Goal: Communication & Community: Ask a question

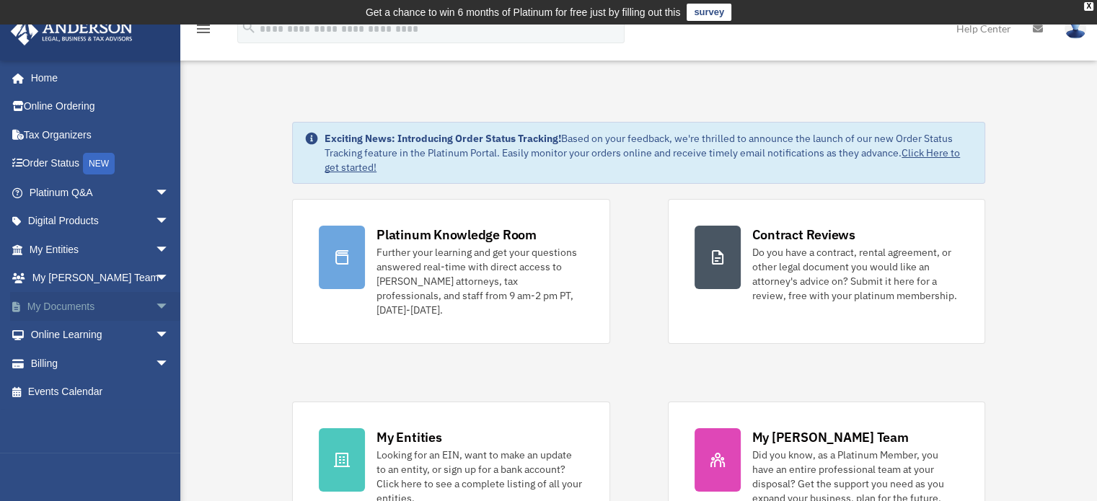
click at [155, 305] on span "arrow_drop_down" at bounding box center [169, 307] width 29 height 30
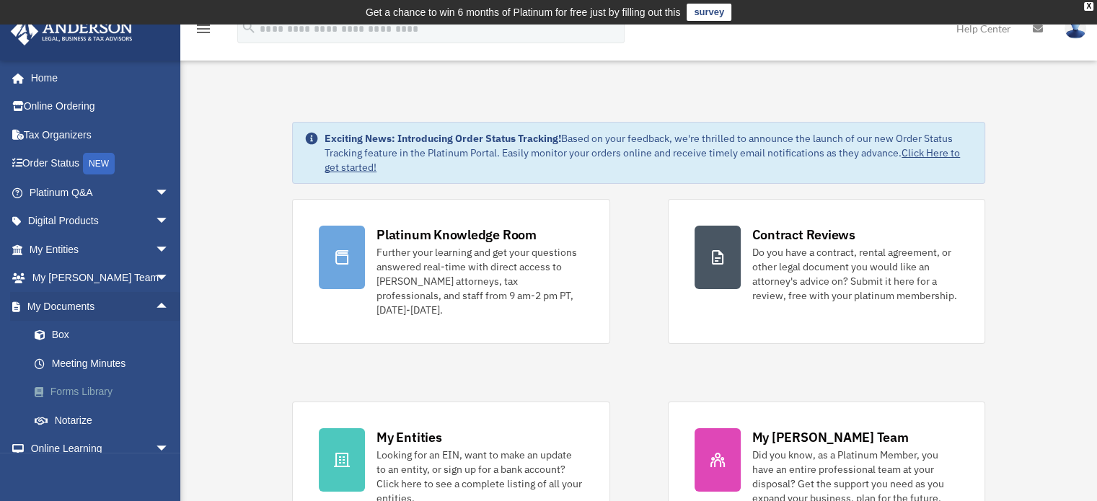
click at [95, 392] on link "Forms Library" at bounding box center [105, 392] width 171 height 29
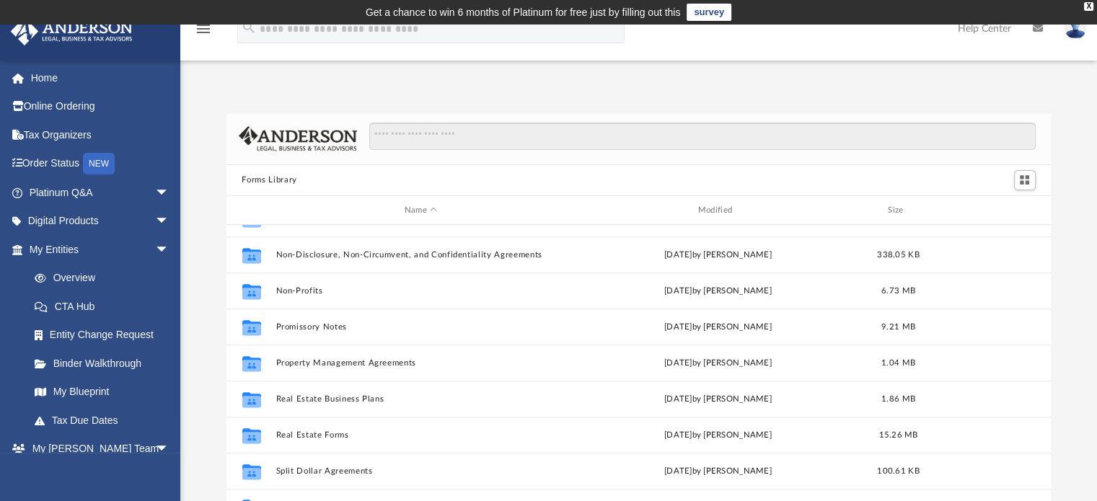
scroll to position [782, 0]
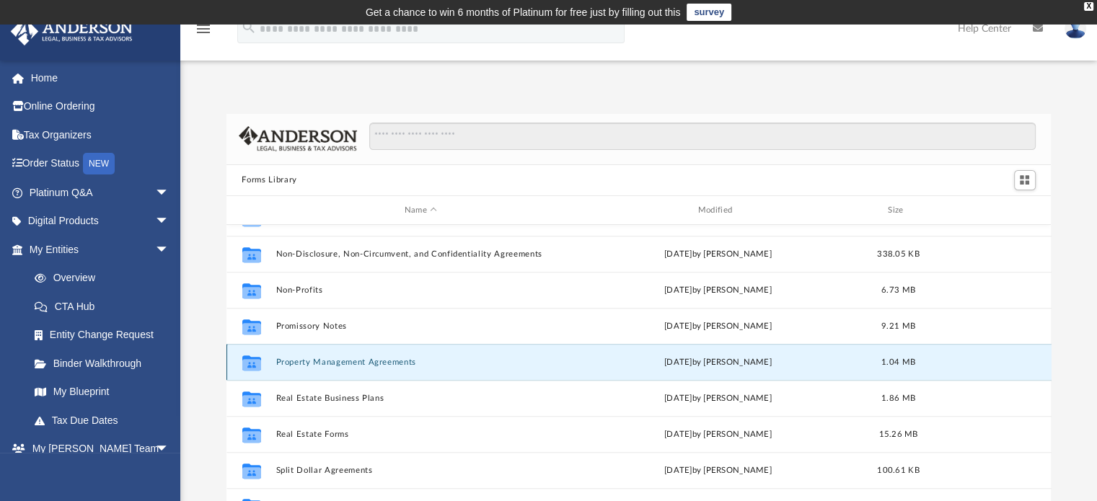
click at [384, 363] on button "Property Management Agreements" at bounding box center [420, 362] width 291 height 9
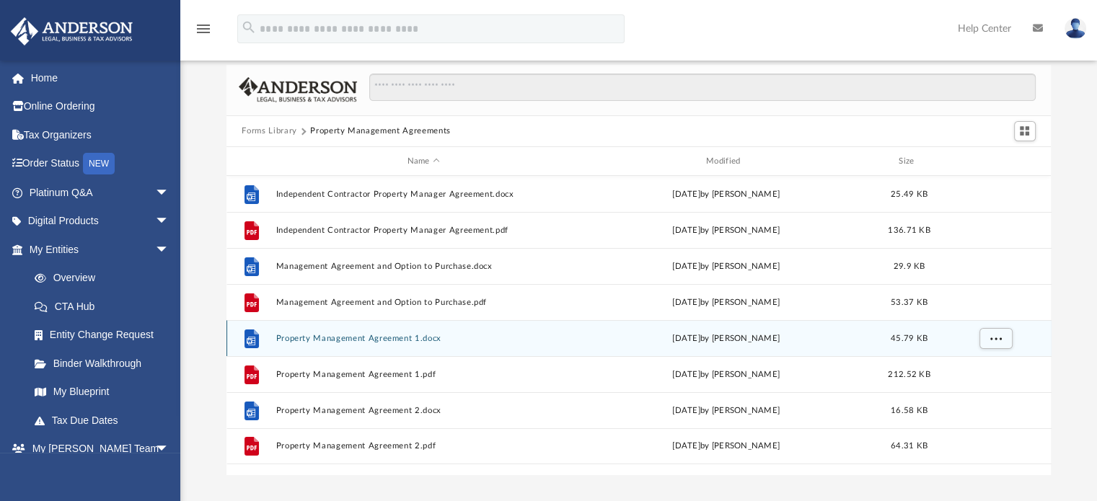
scroll to position [72, 0]
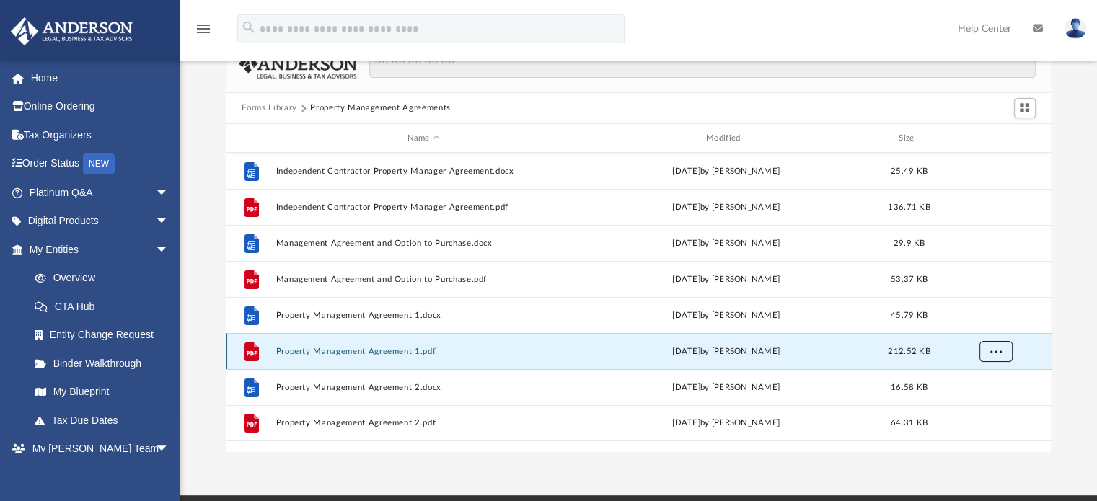
click at [995, 351] on span "More options" at bounding box center [995, 352] width 12 height 8
click at [985, 404] on li "Download" at bounding box center [982, 403] width 42 height 15
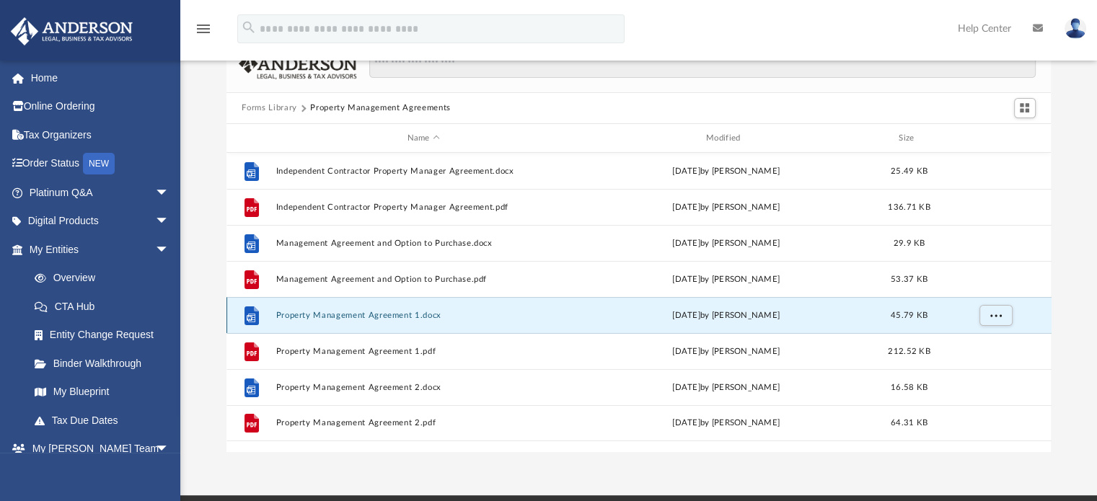
click at [357, 314] on button "Property Management Agreement 1.docx" at bounding box center [423, 315] width 296 height 9
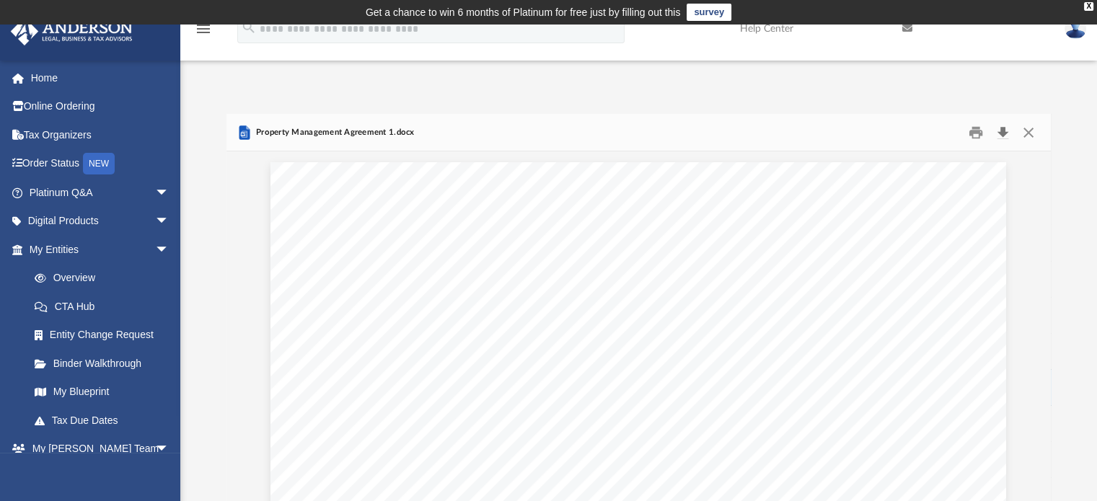
click at [1001, 132] on button "Download" at bounding box center [1003, 132] width 26 height 22
click at [1089, 6] on div "X" at bounding box center [1088, 6] width 9 height 9
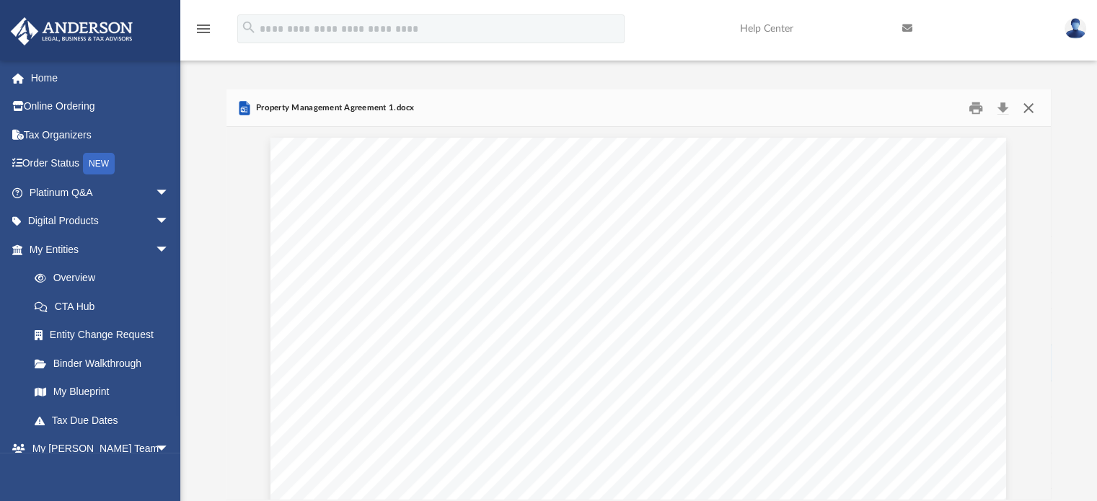
click at [1029, 110] on button "Close" at bounding box center [1028, 108] width 26 height 22
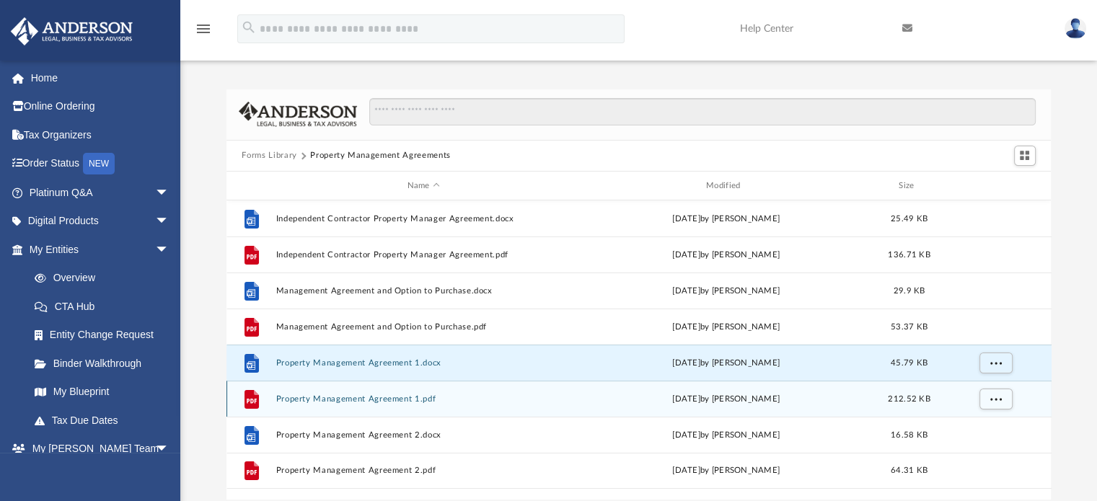
scroll to position [72, 0]
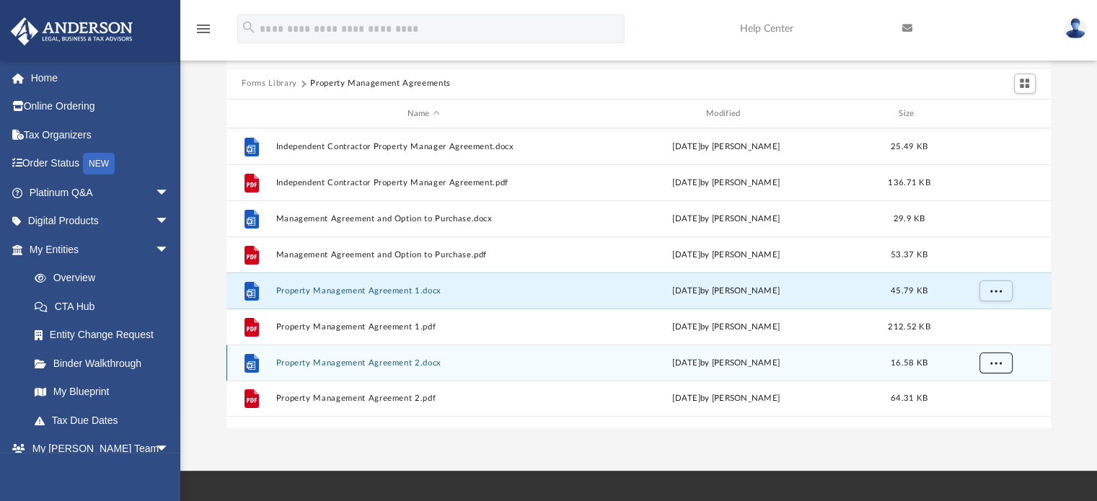
click at [994, 363] on span "More options" at bounding box center [995, 363] width 12 height 8
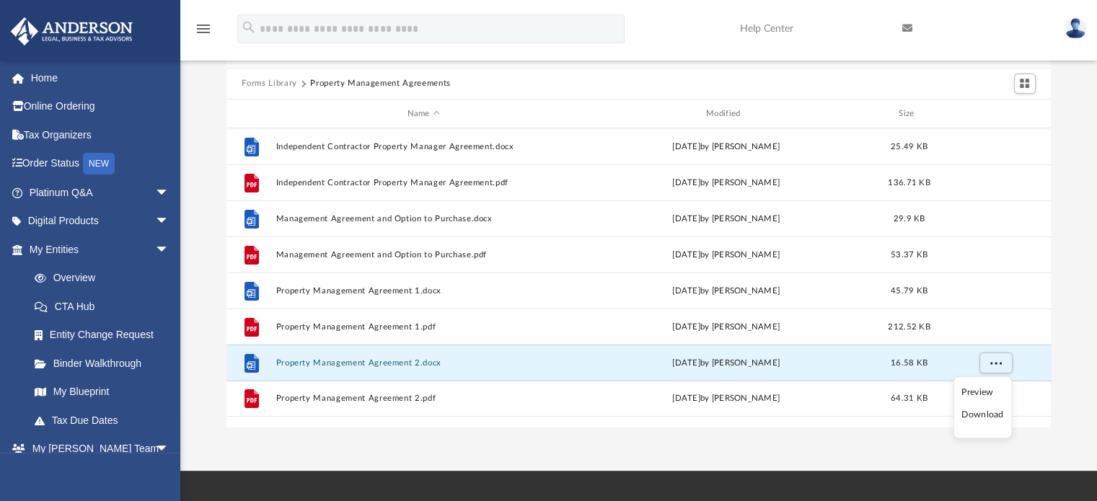
click at [986, 415] on li "Download" at bounding box center [982, 414] width 42 height 15
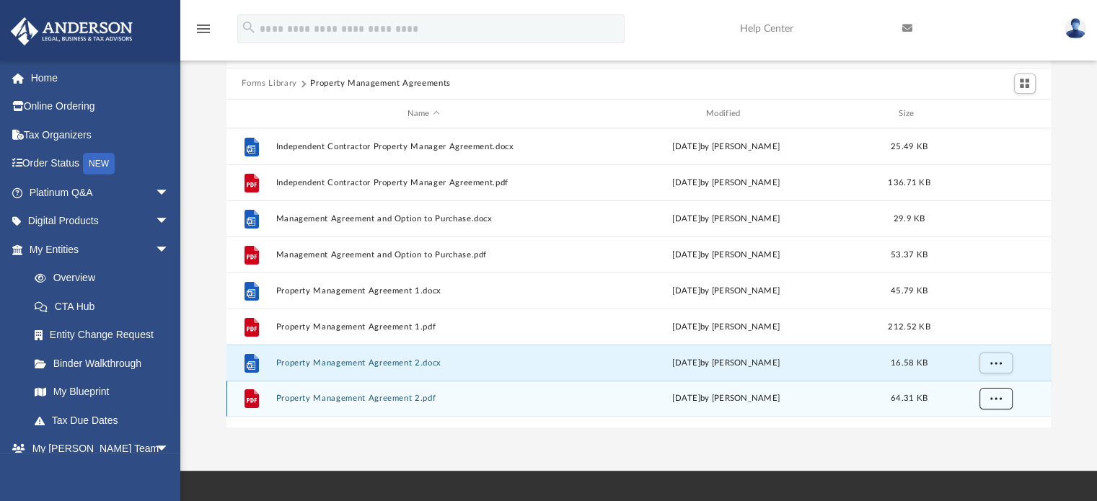
click at [994, 399] on span "More options" at bounding box center [995, 398] width 12 height 8
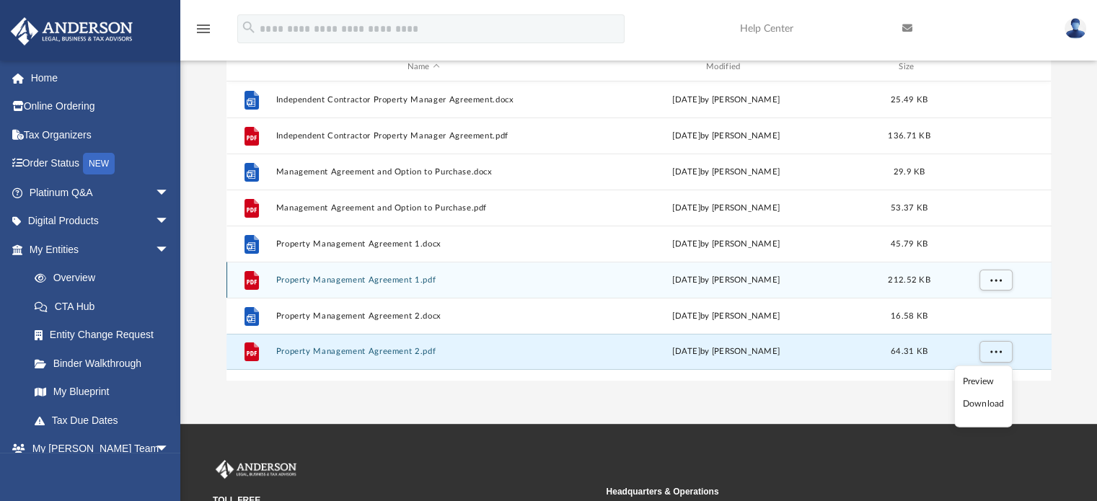
scroll to position [144, 0]
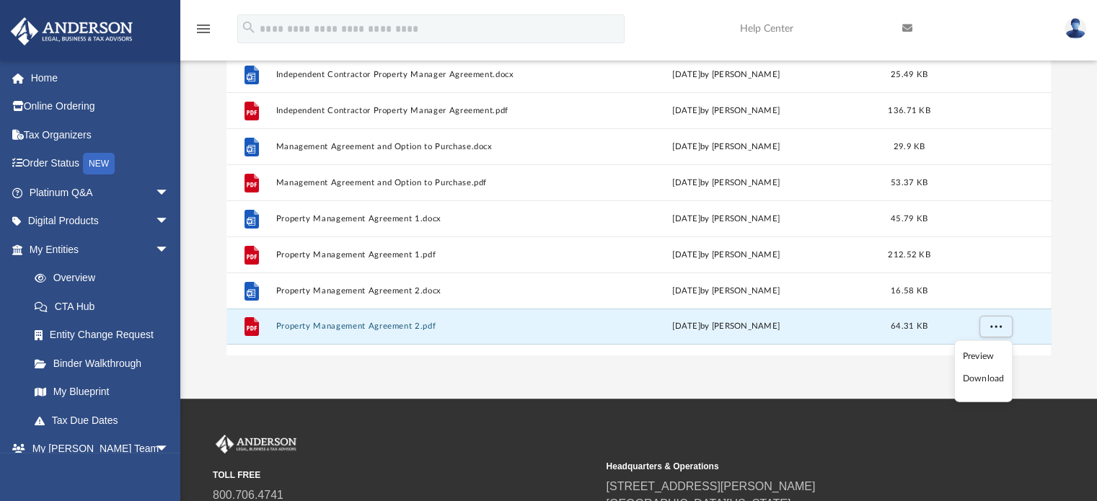
click at [987, 377] on li "Download" at bounding box center [983, 378] width 42 height 15
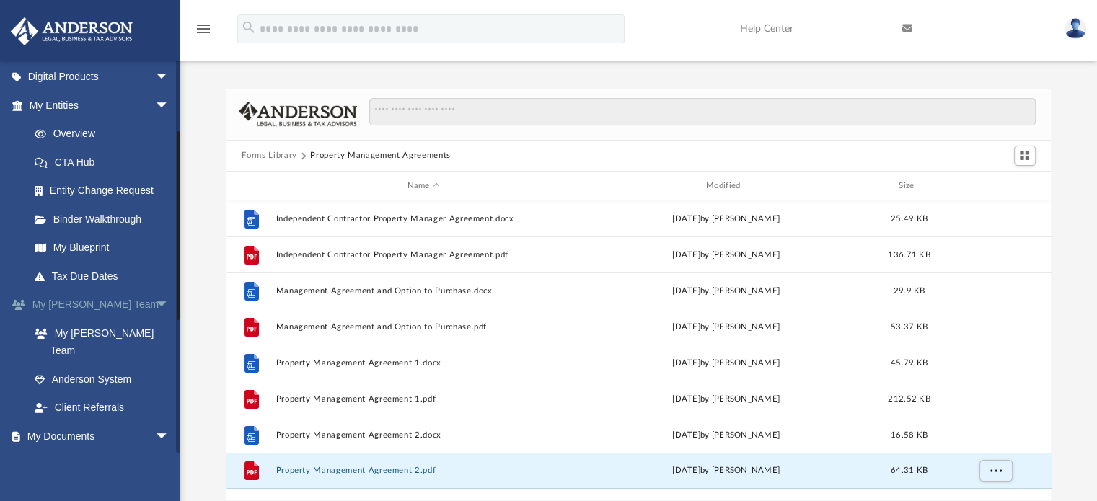
click at [155, 305] on span "arrow_drop_down" at bounding box center [169, 306] width 29 height 30
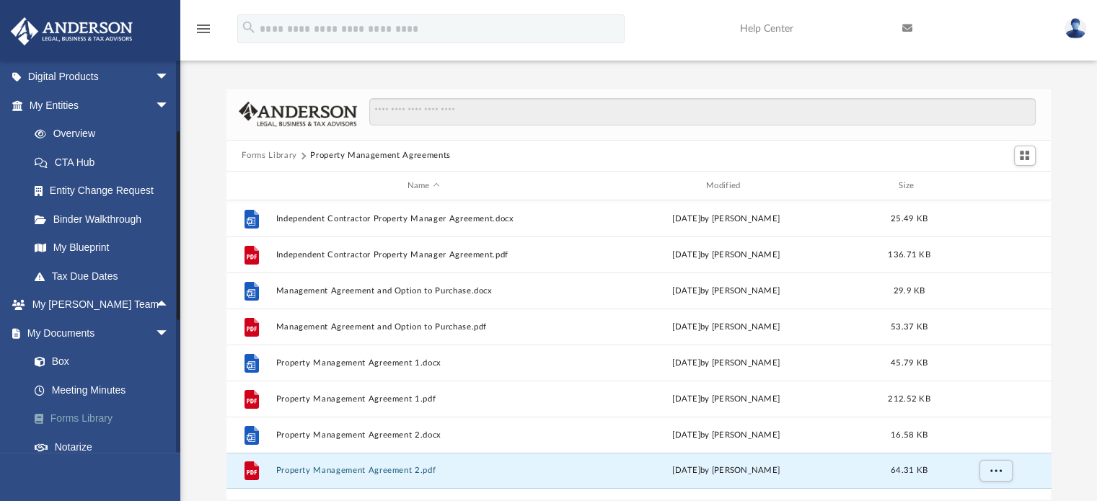
click at [95, 418] on link "Forms Library" at bounding box center [105, 419] width 171 height 29
click at [155, 301] on span "arrow_drop_up" at bounding box center [169, 306] width 29 height 30
click at [99, 332] on link "My [PERSON_NAME] Team" at bounding box center [105, 342] width 171 height 46
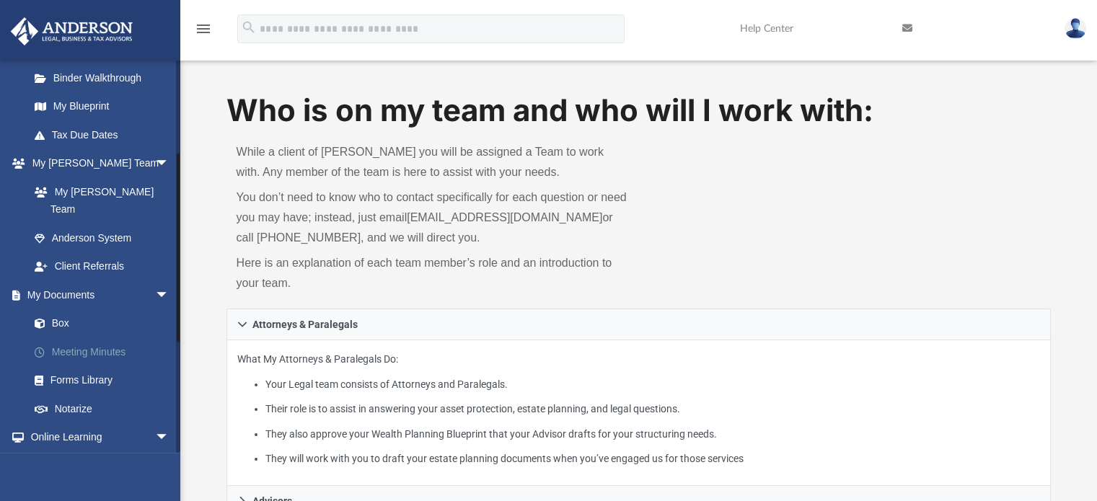
scroll to position [288, 0]
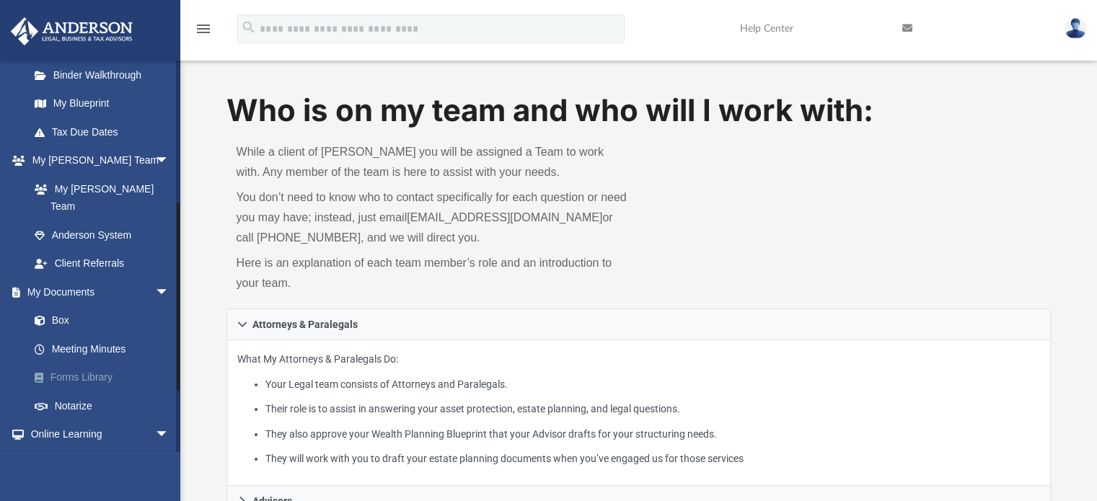
click at [95, 363] on link "Forms Library" at bounding box center [105, 377] width 171 height 29
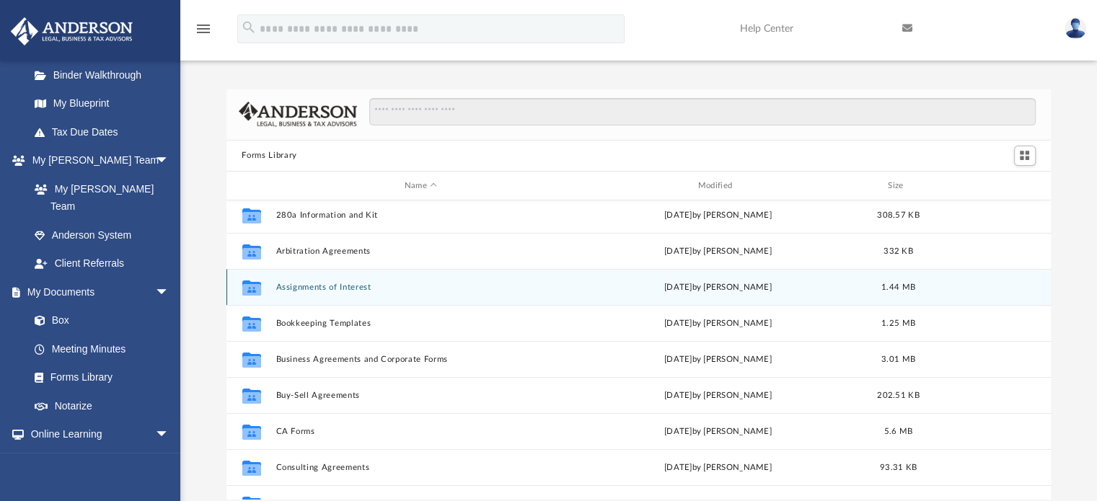
scroll to position [72, 0]
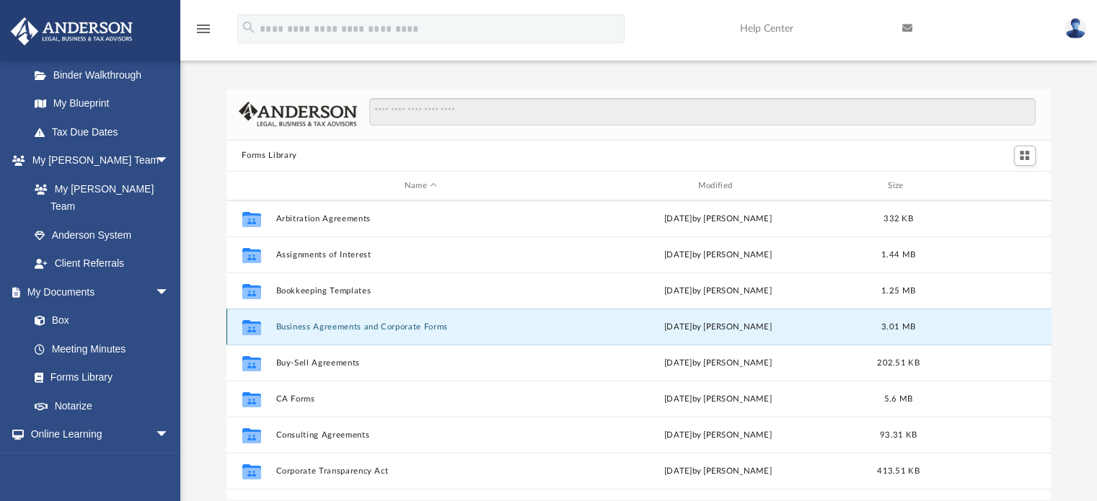
click at [353, 325] on button "Business Agreements and Corporate Forms" at bounding box center [420, 326] width 291 height 9
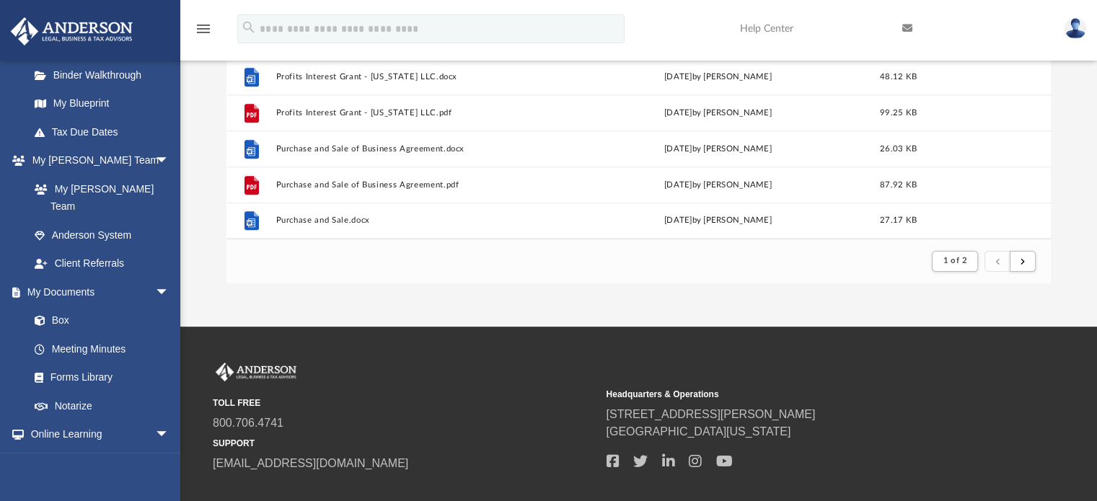
scroll to position [144, 0]
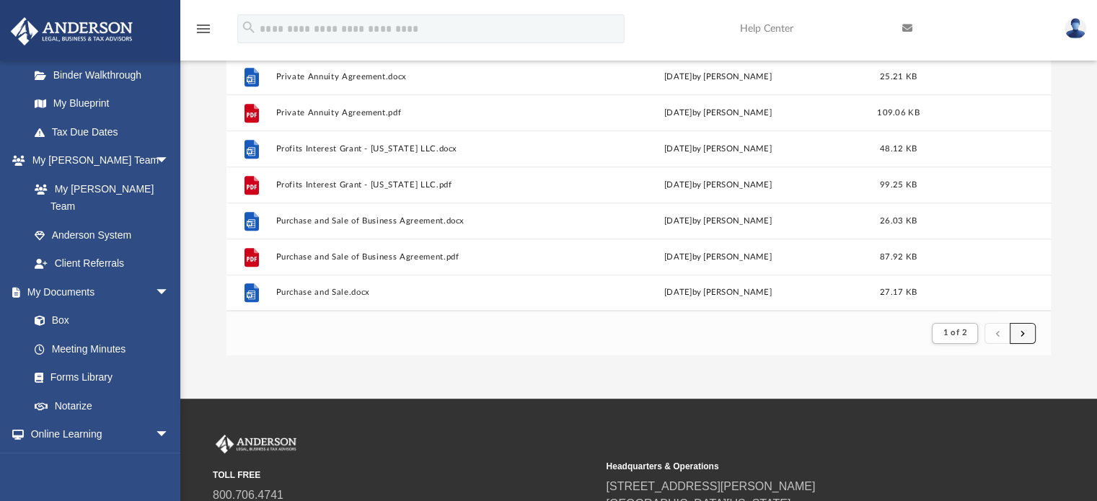
click at [1019, 338] on button "submit" at bounding box center [1023, 333] width 26 height 21
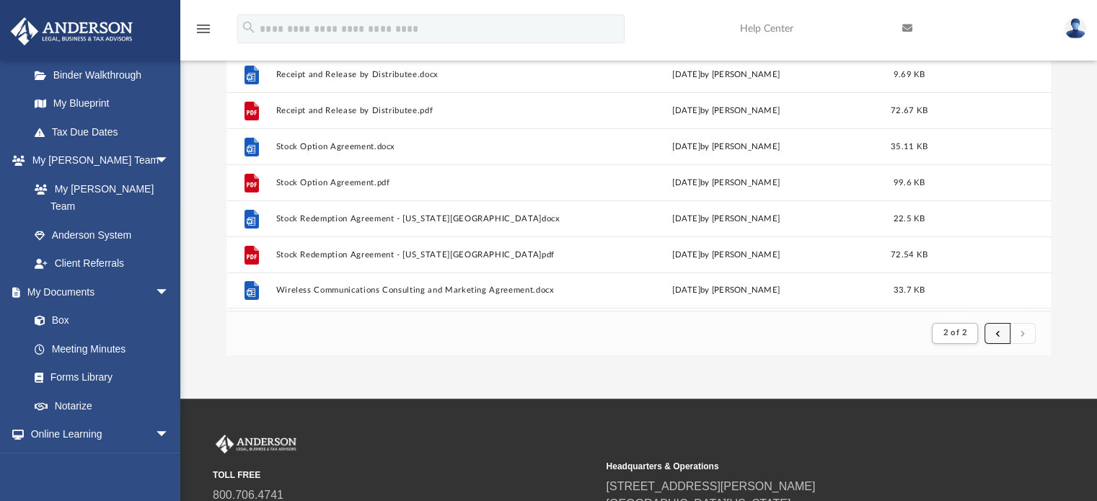
click at [999, 335] on button "submit" at bounding box center [997, 333] width 26 height 21
click at [997, 334] on span "submit" at bounding box center [997, 333] width 4 height 8
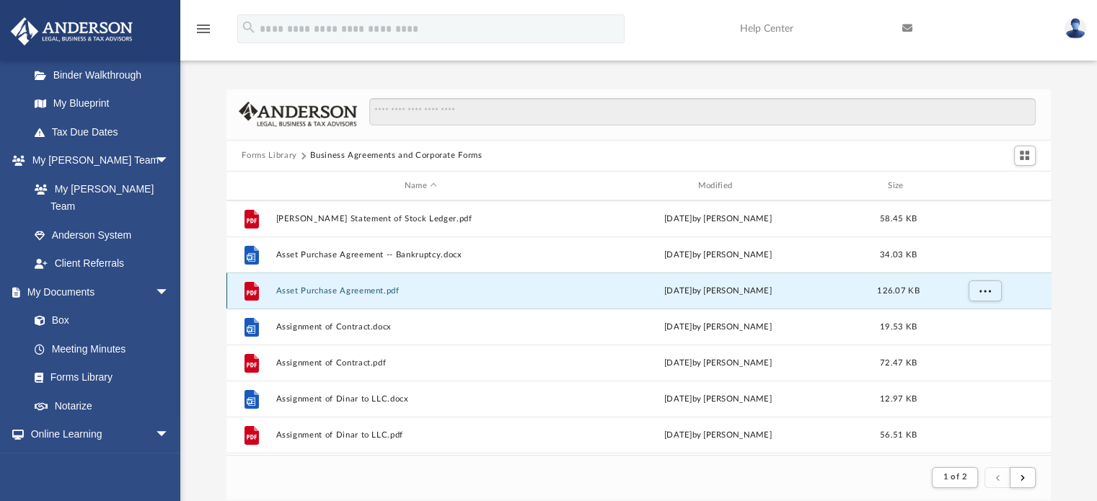
click at [327, 294] on button "Asset Purchase Agreement.pdf" at bounding box center [420, 290] width 291 height 9
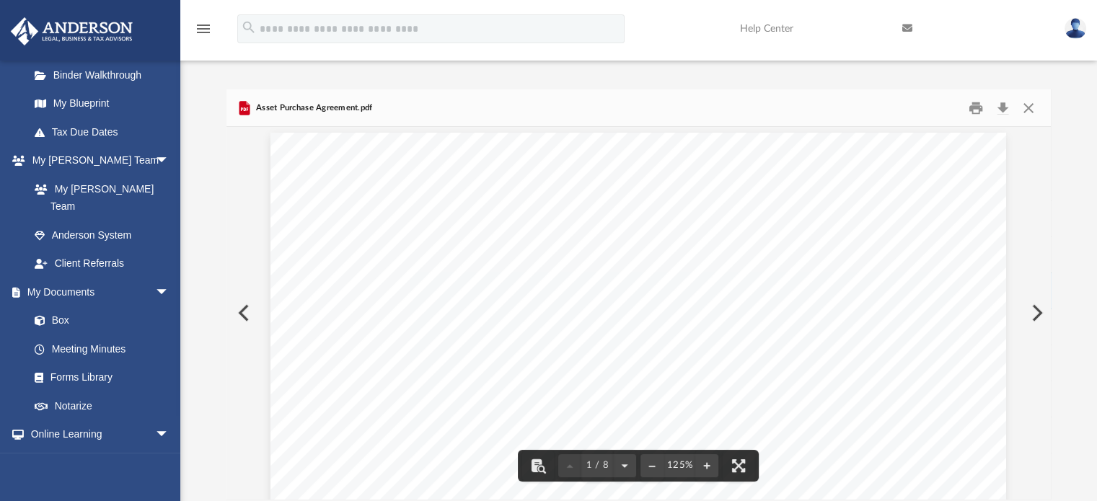
scroll to position [0, 0]
click at [1033, 105] on button "Close" at bounding box center [1028, 108] width 26 height 22
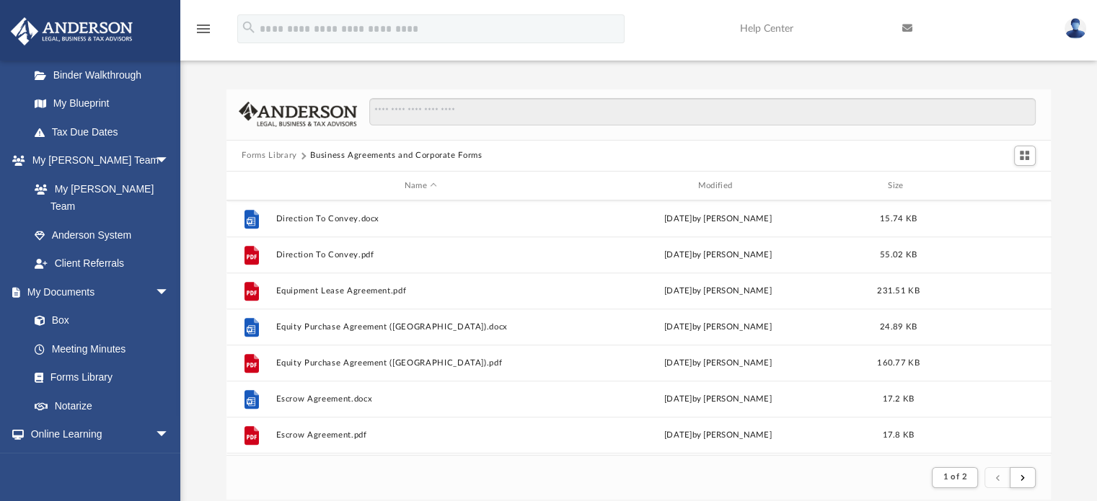
scroll to position [865, 0]
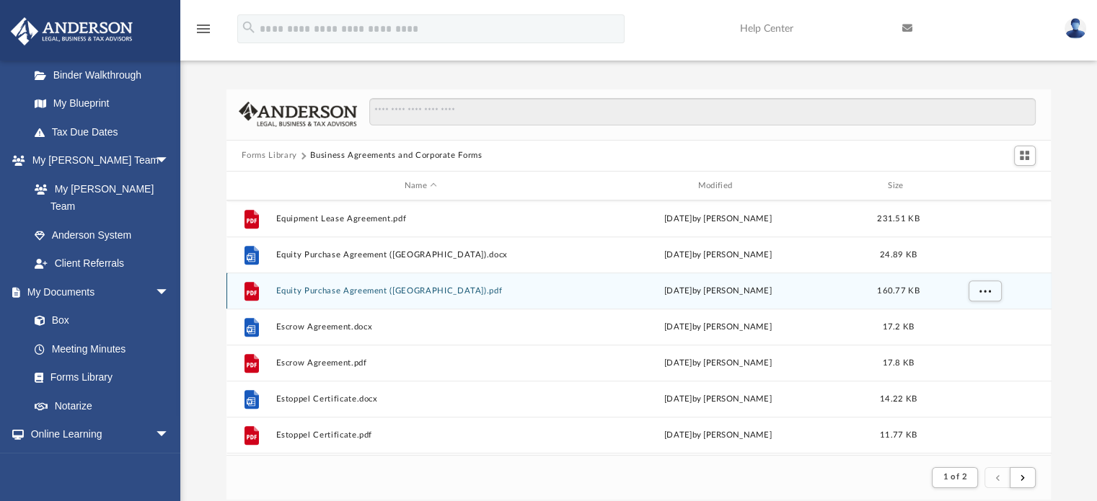
click at [387, 291] on button "Equity Purchase Agreement (CA).pdf" at bounding box center [420, 290] width 291 height 9
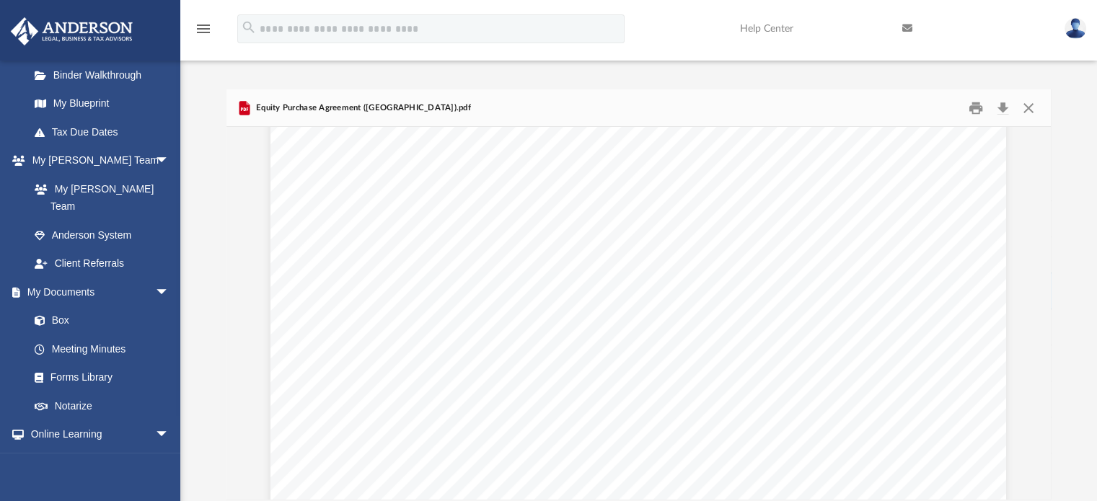
scroll to position [361, 0]
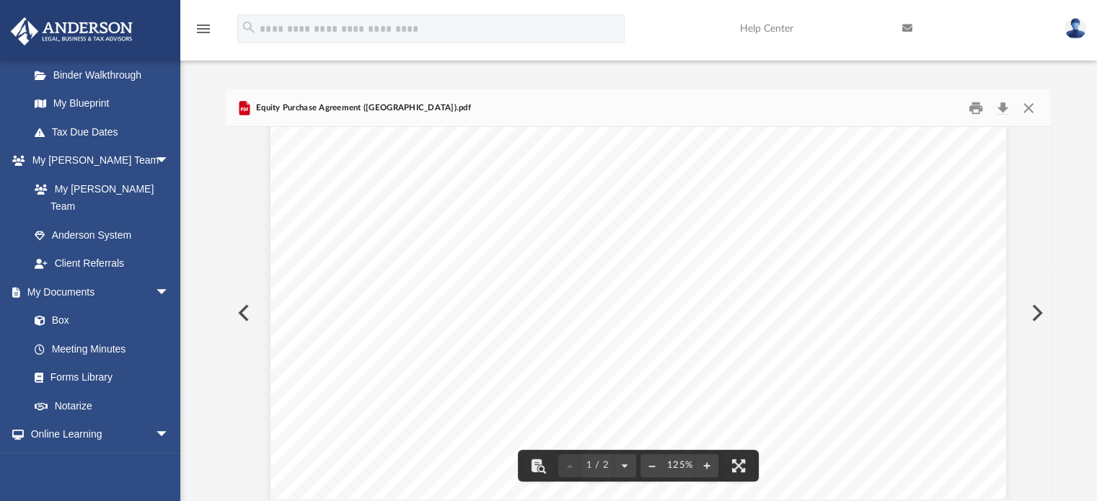
click at [591, 268] on div "Equity Purchase Agreement THIS AGREEMENT is made this _ __ day of , 20 _ _ betw…" at bounding box center [638, 253] width 736 height 952
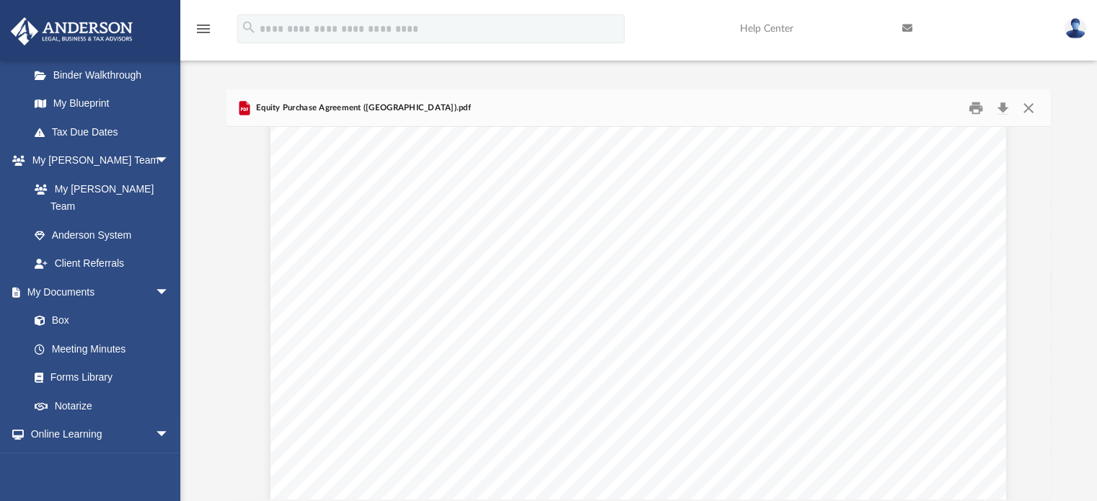
scroll to position [1574, 0]
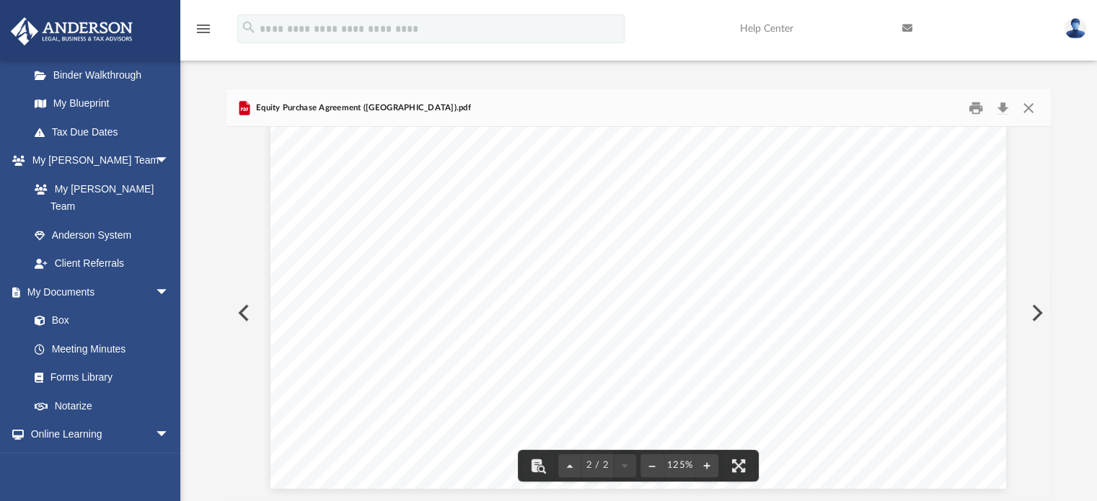
click at [626, 216] on span "REQUIRED" at bounding box center [588, 211] width 92 height 17
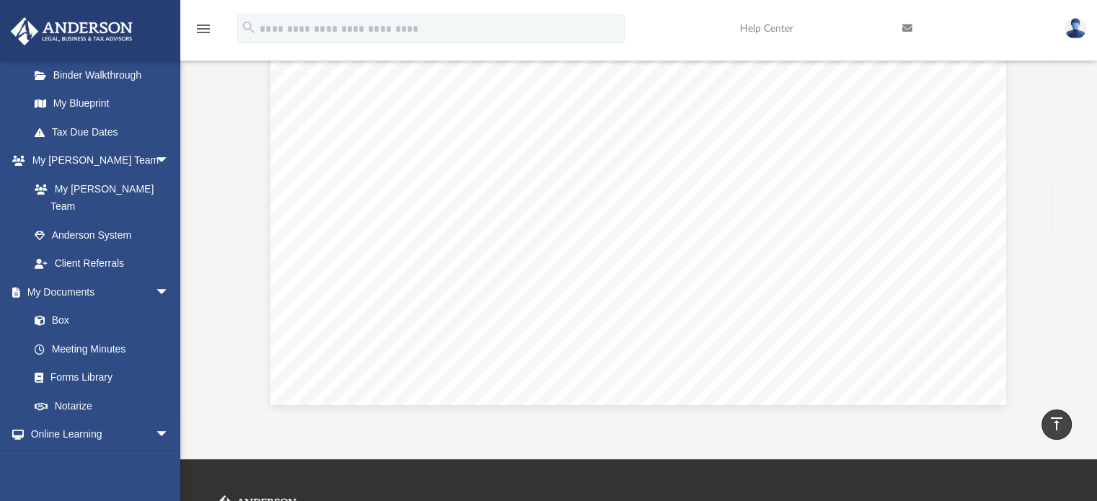
scroll to position [0, 0]
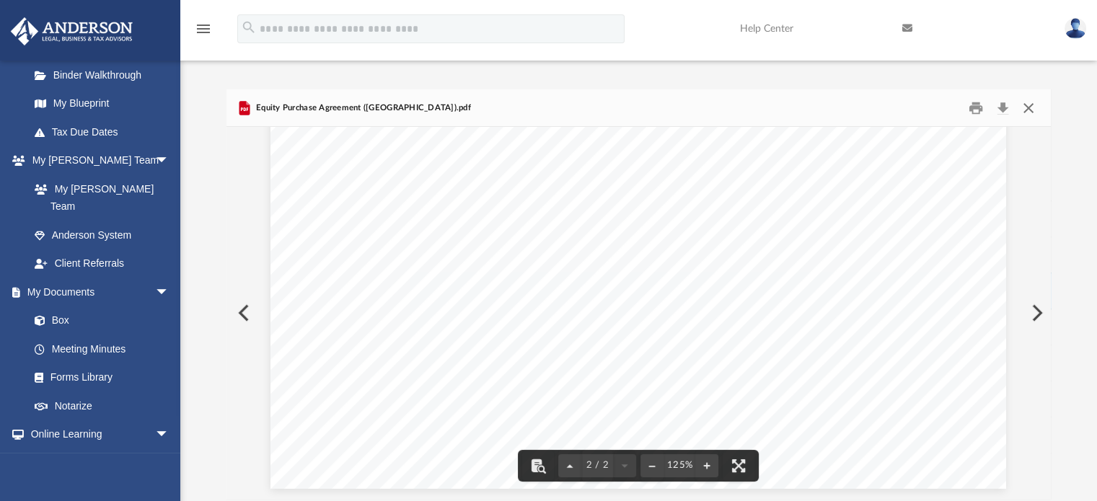
click at [1024, 109] on button "Close" at bounding box center [1028, 108] width 26 height 22
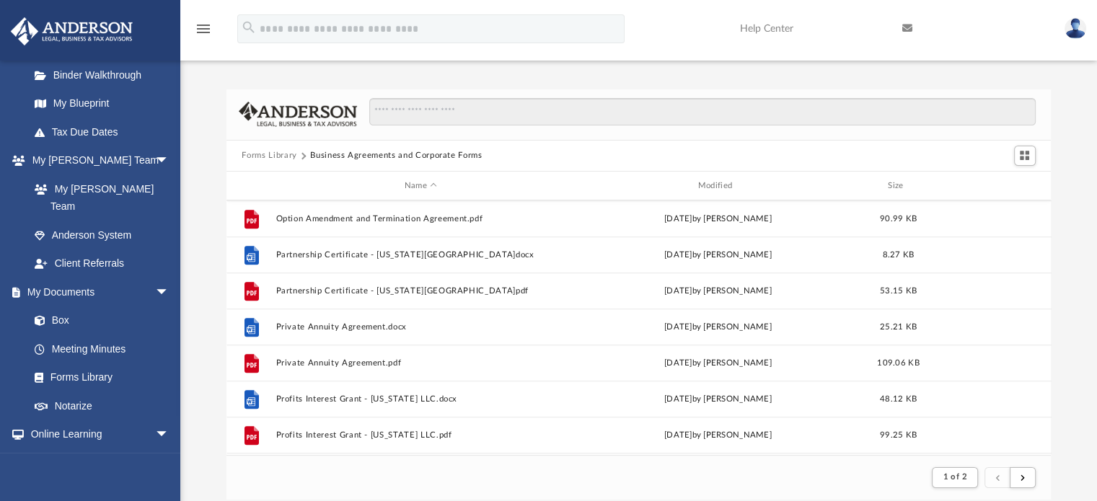
scroll to position [1514, 0]
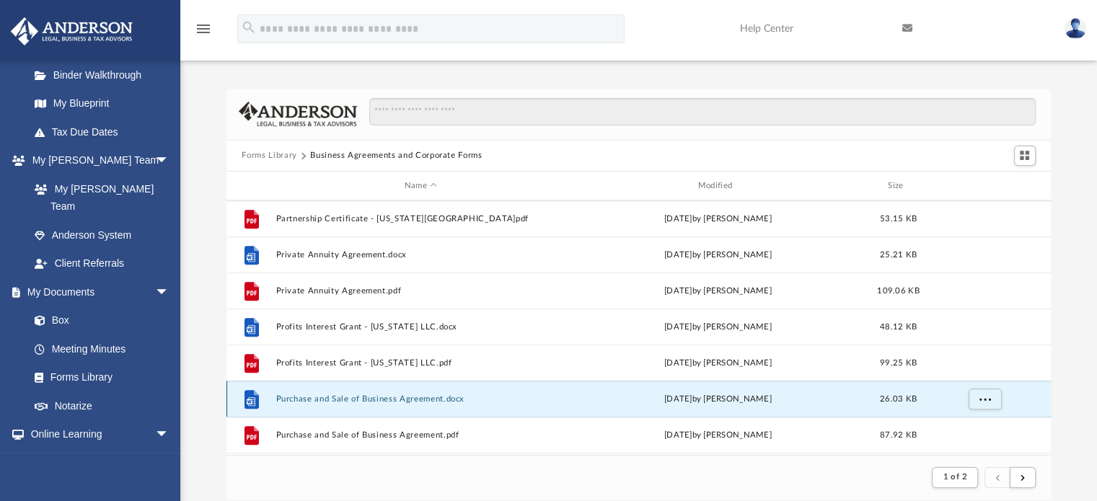
click at [393, 400] on button "Purchase and Sale of Business Agreement.docx" at bounding box center [420, 398] width 291 height 9
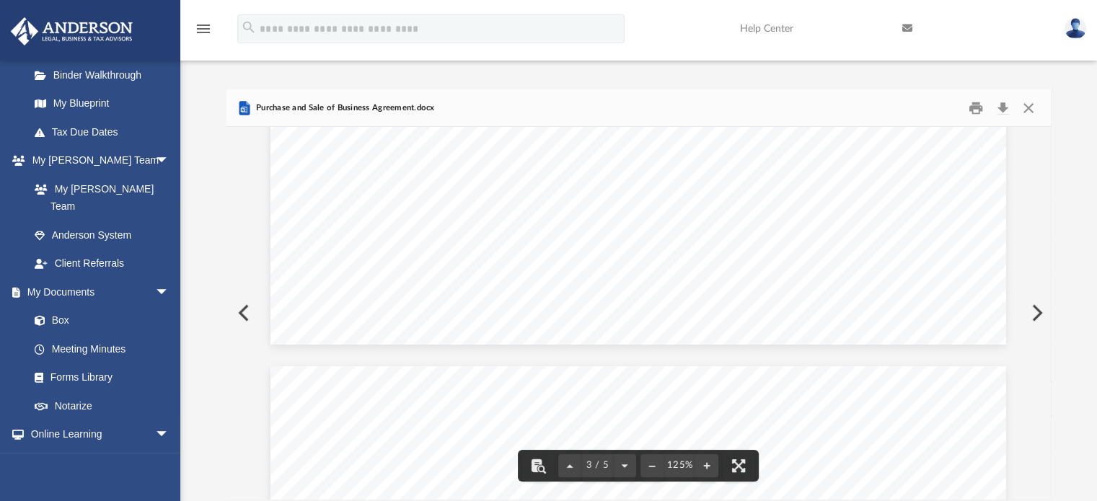
scroll to position [2404, 0]
click at [1031, 112] on button "Close" at bounding box center [1028, 108] width 26 height 22
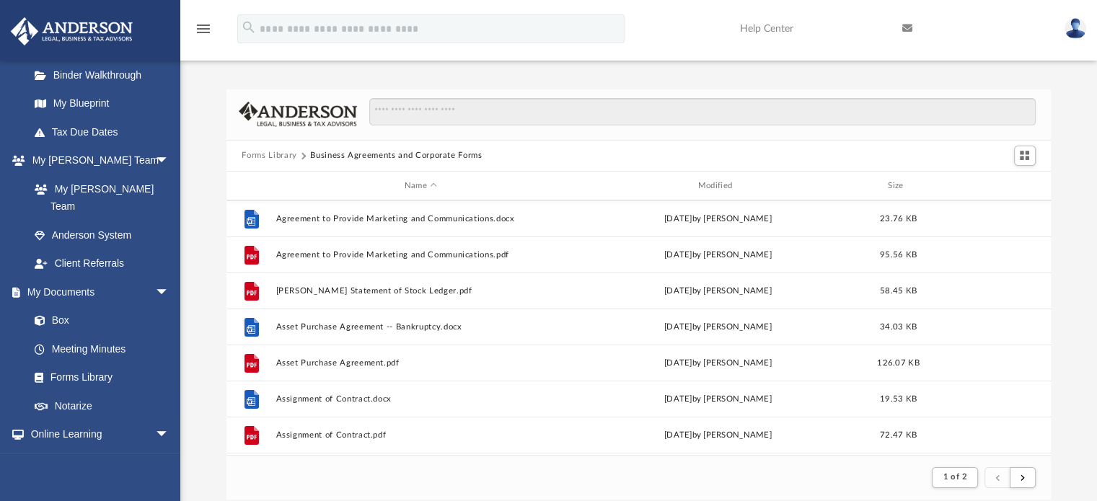
scroll to position [0, 0]
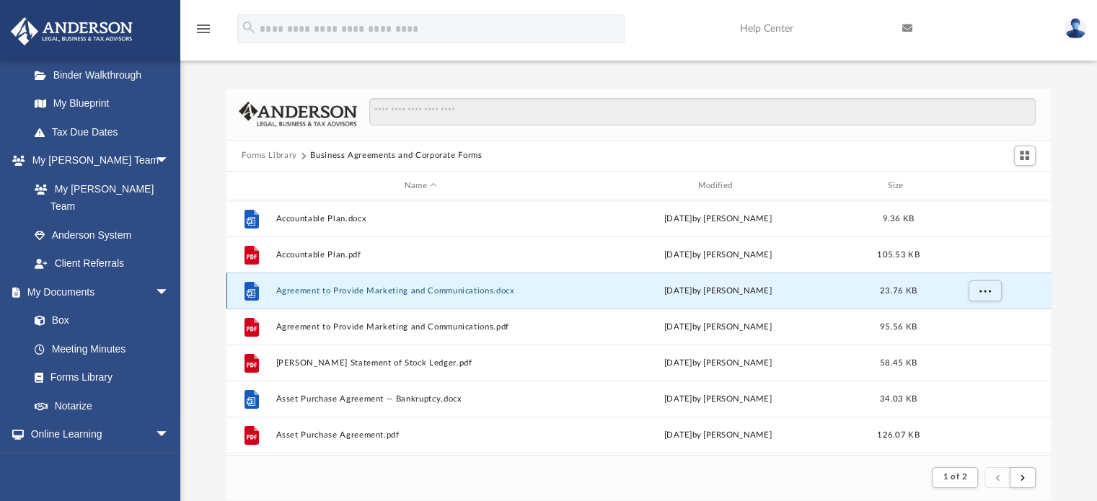
click at [353, 291] on button "Agreement to Provide Marketing and Communications.docx" at bounding box center [420, 290] width 291 height 9
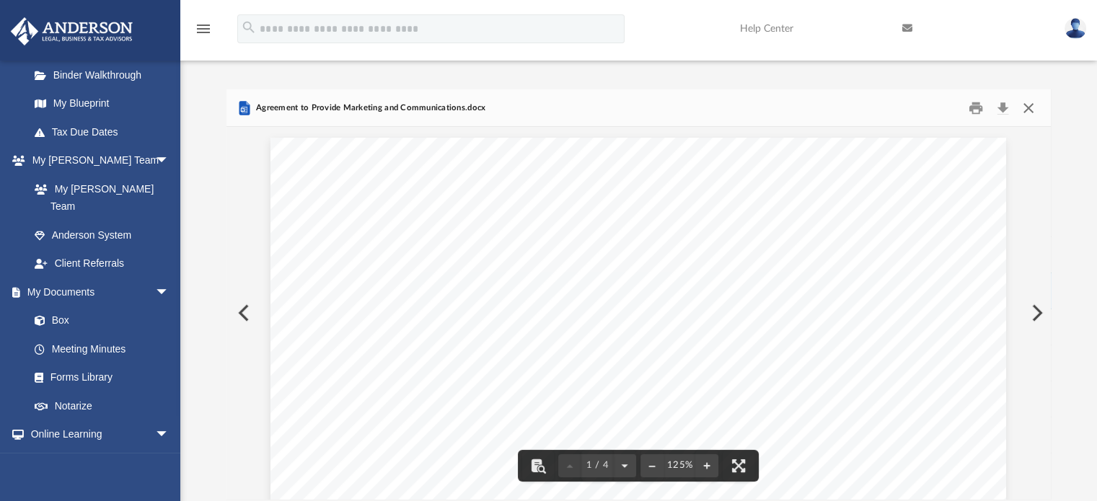
click at [1027, 109] on button "Close" at bounding box center [1028, 108] width 26 height 22
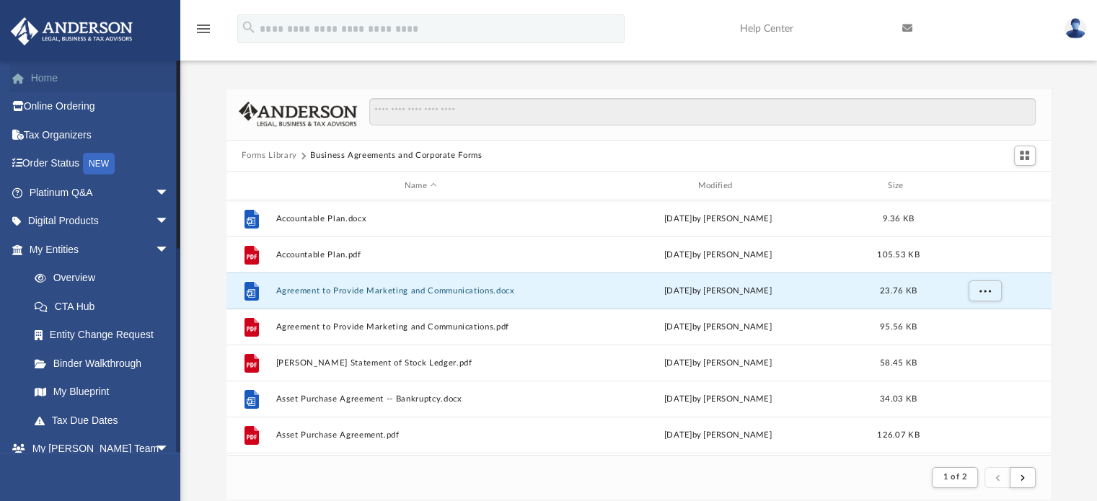
click at [52, 78] on link "Home" at bounding box center [100, 77] width 181 height 29
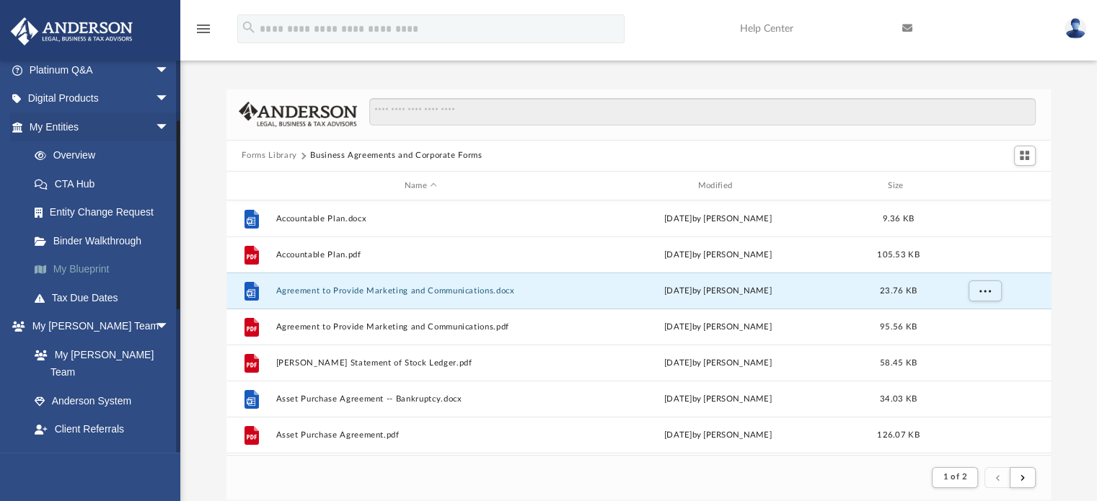
scroll to position [144, 0]
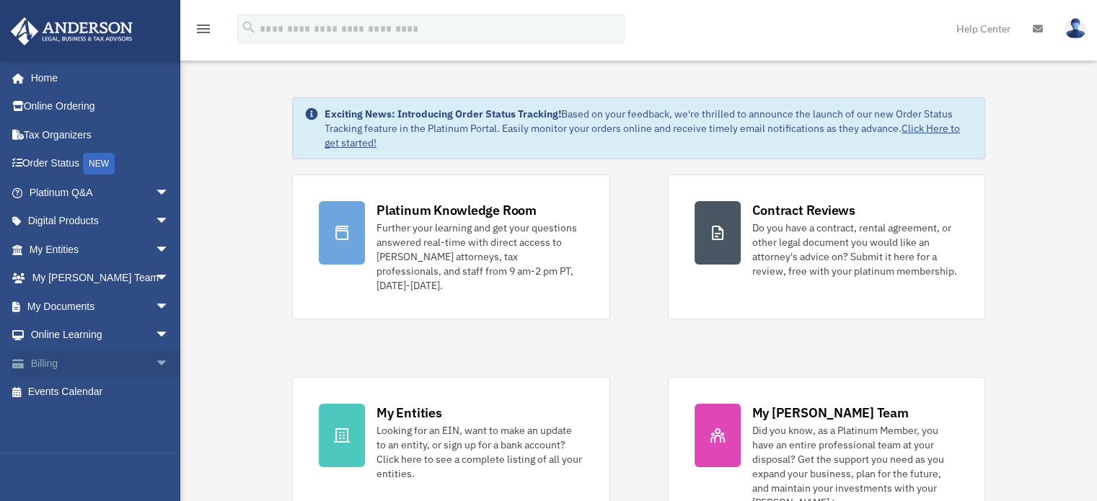
click at [155, 365] on span "arrow_drop_down" at bounding box center [169, 364] width 29 height 30
click at [101, 389] on link "$ Open Invoices" at bounding box center [105, 393] width 171 height 30
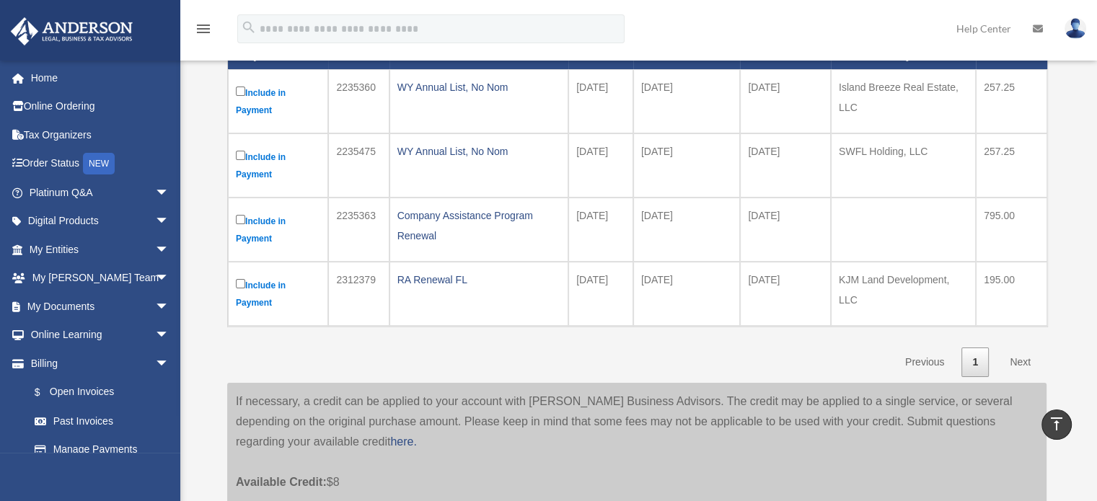
scroll to position [144, 0]
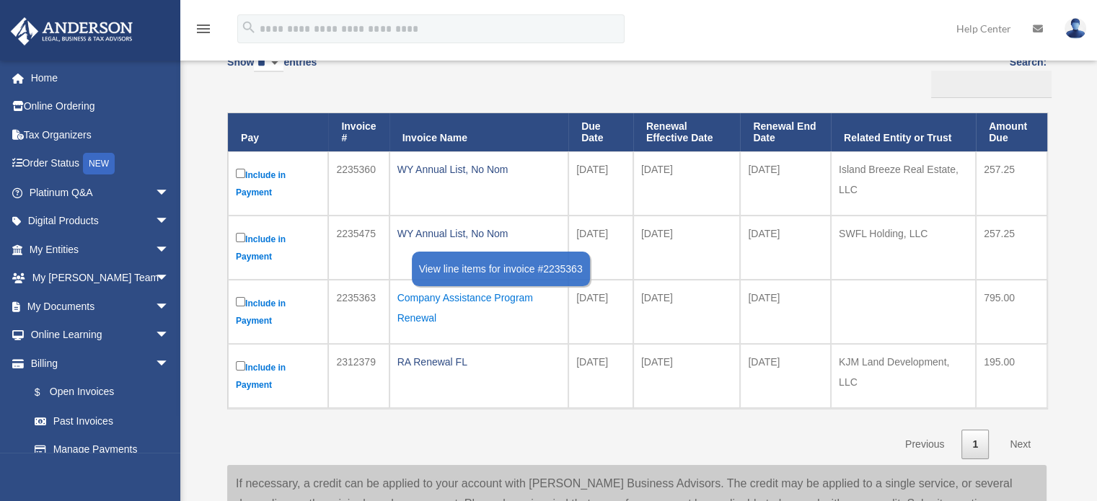
click at [453, 298] on div "Company Assistance Program Renewal" at bounding box center [478, 308] width 163 height 40
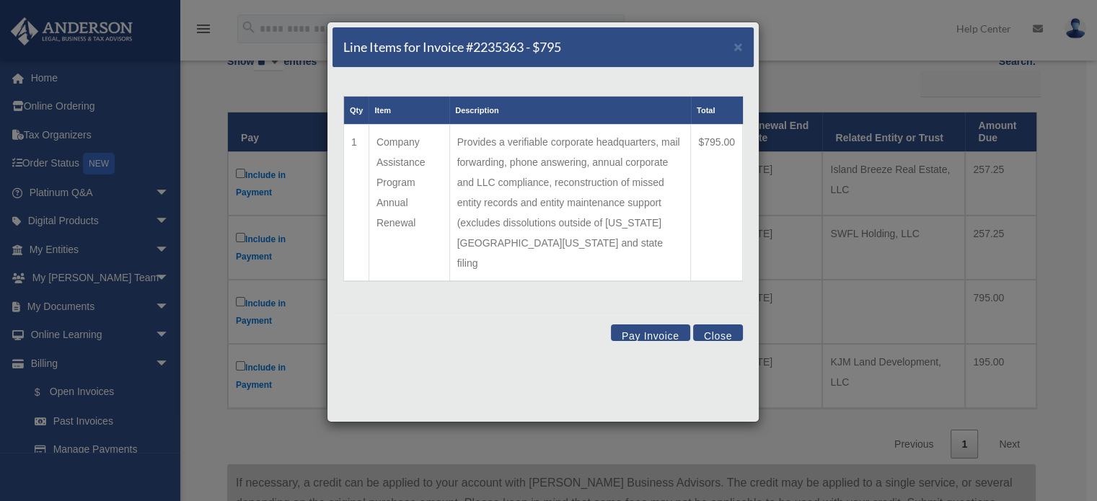
click at [722, 325] on button "Close" at bounding box center [718, 333] width 50 height 17
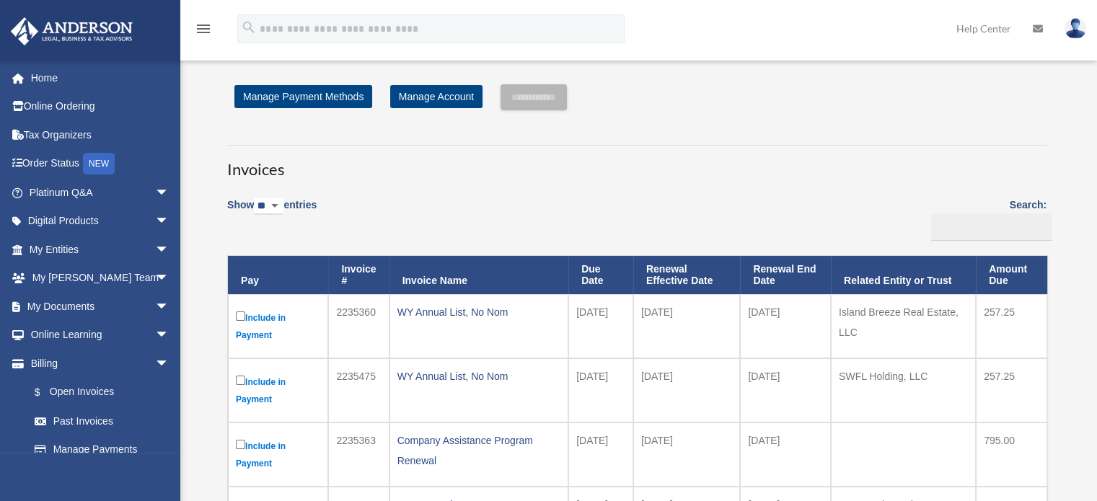
scroll to position [0, 0]
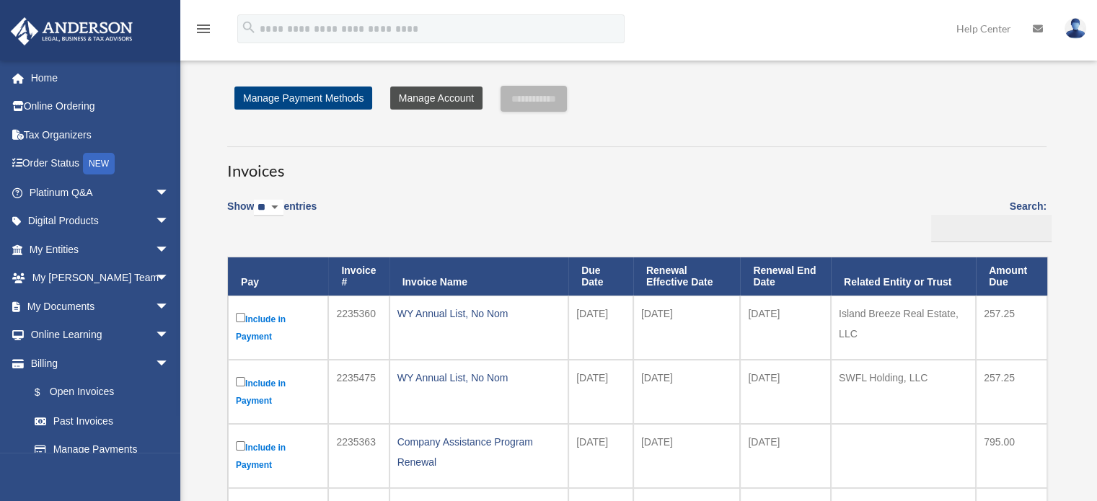
click at [425, 100] on link "Manage Account" at bounding box center [436, 98] width 92 height 23
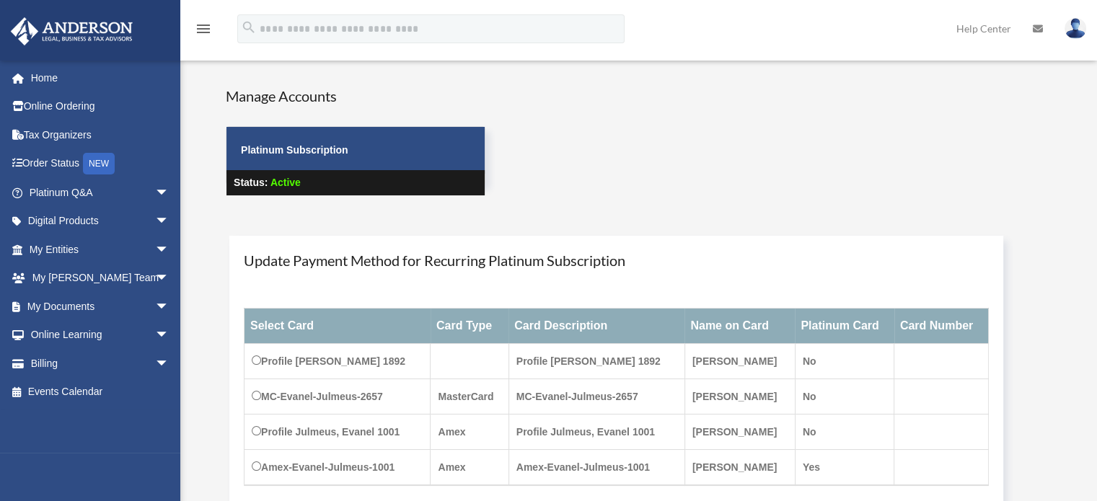
scroll to position [72, 0]
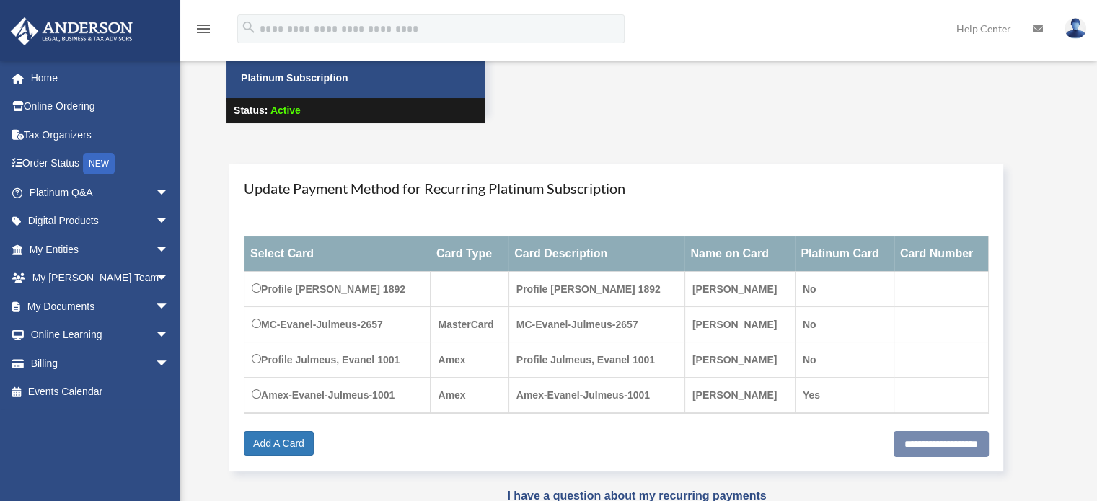
click at [923, 288] on td at bounding box center [941, 289] width 94 height 35
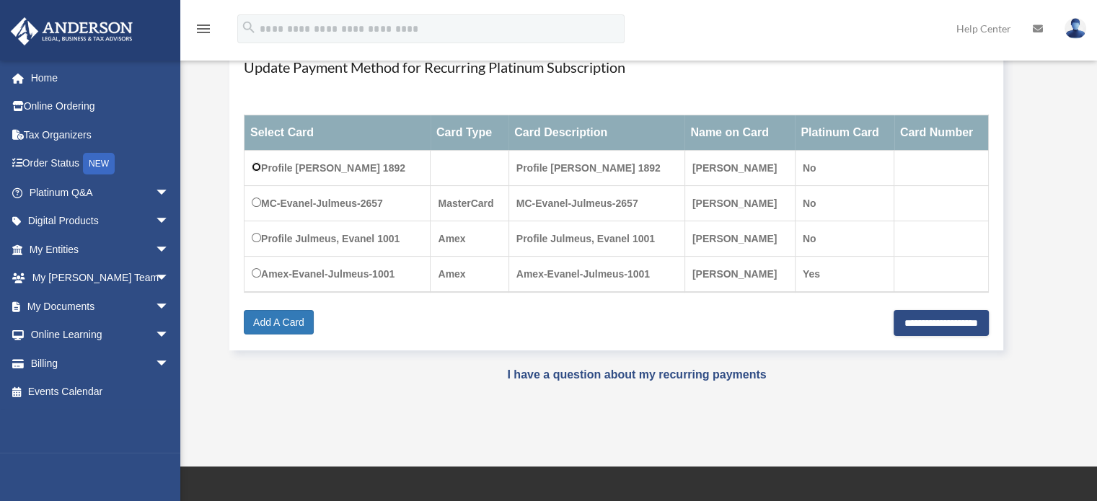
scroll to position [216, 0]
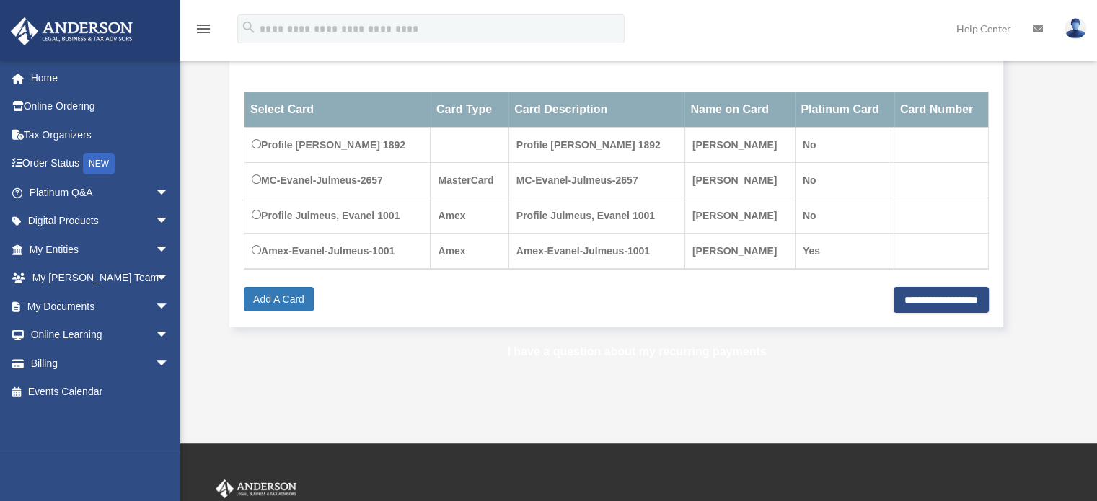
click at [593, 351] on link "I have a question about my recurring payments" at bounding box center [636, 351] width 259 height 12
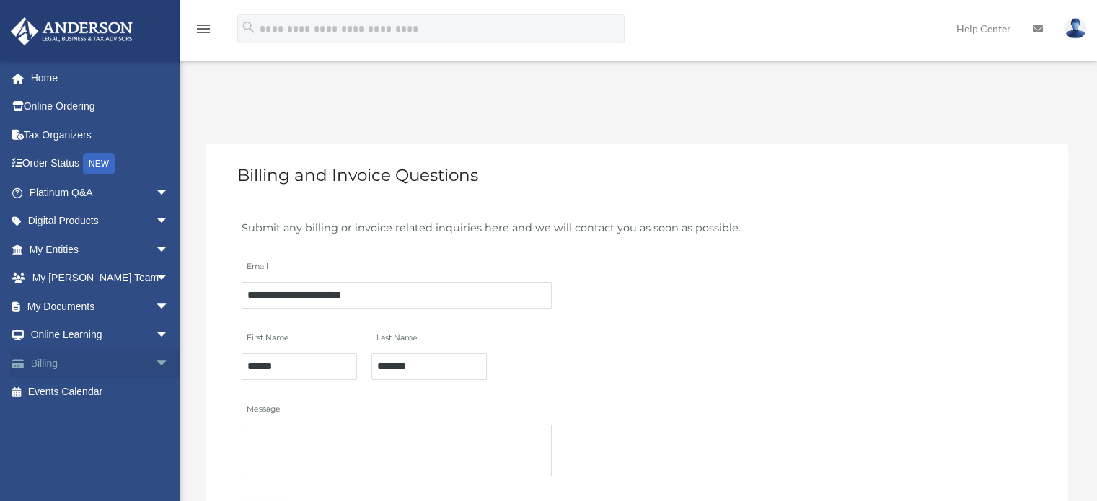
click at [55, 358] on link "Billing arrow_drop_down" at bounding box center [100, 363] width 181 height 29
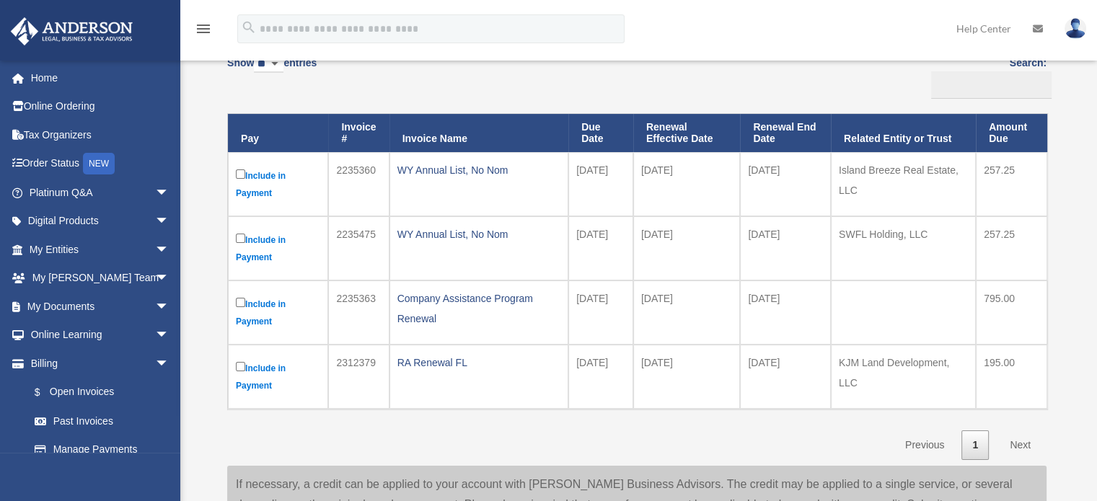
scroll to position [144, 0]
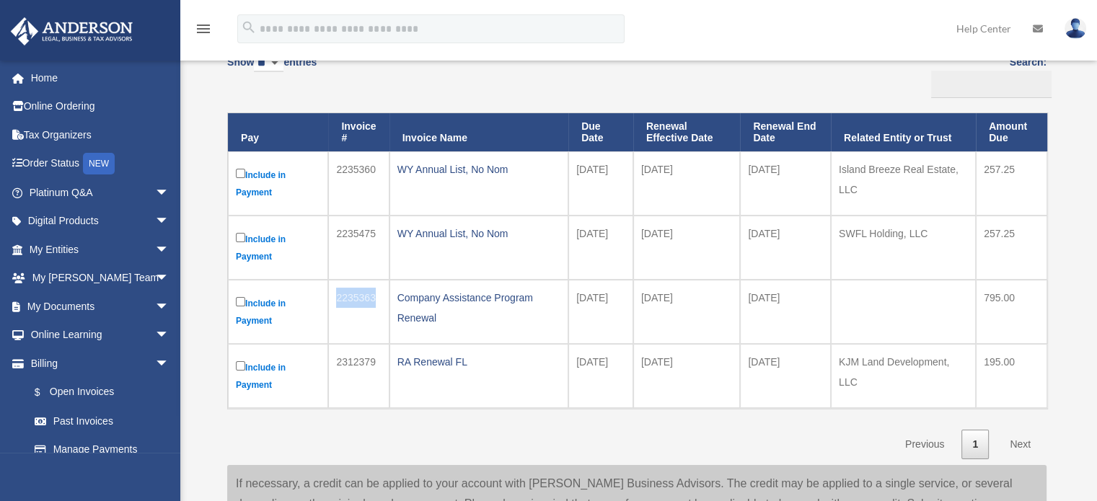
drag, startPoint x: 375, startPoint y: 296, endPoint x: 335, endPoint y: 295, distance: 40.4
click at [335, 295] on td "2235363" at bounding box center [358, 312] width 61 height 64
copy td "2235363"
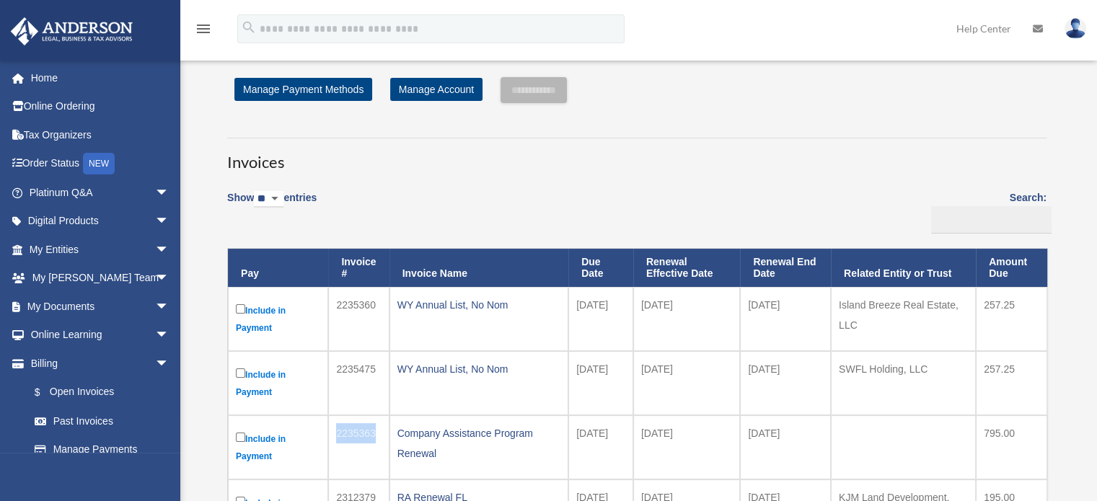
scroll to position [0, 0]
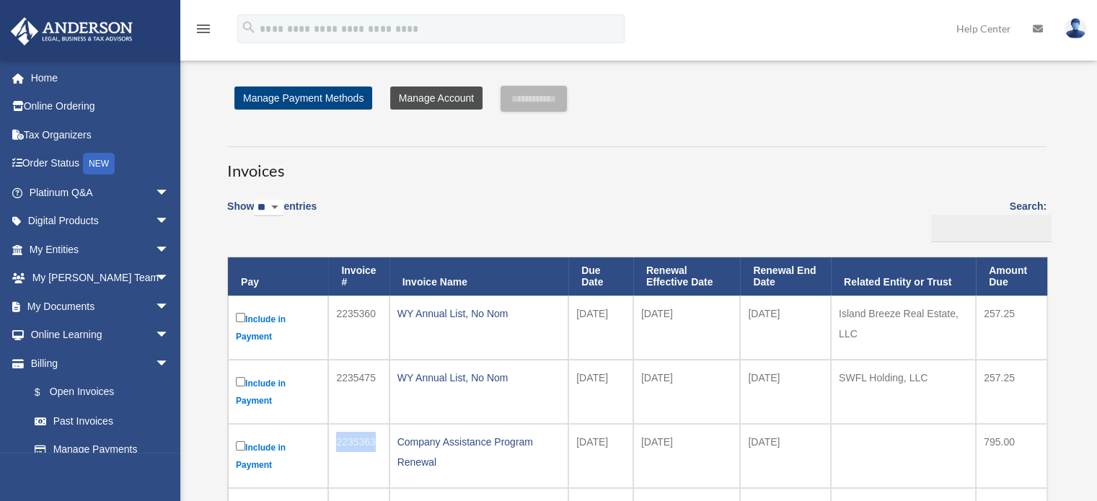
click at [435, 97] on link "Manage Account" at bounding box center [436, 98] width 92 height 23
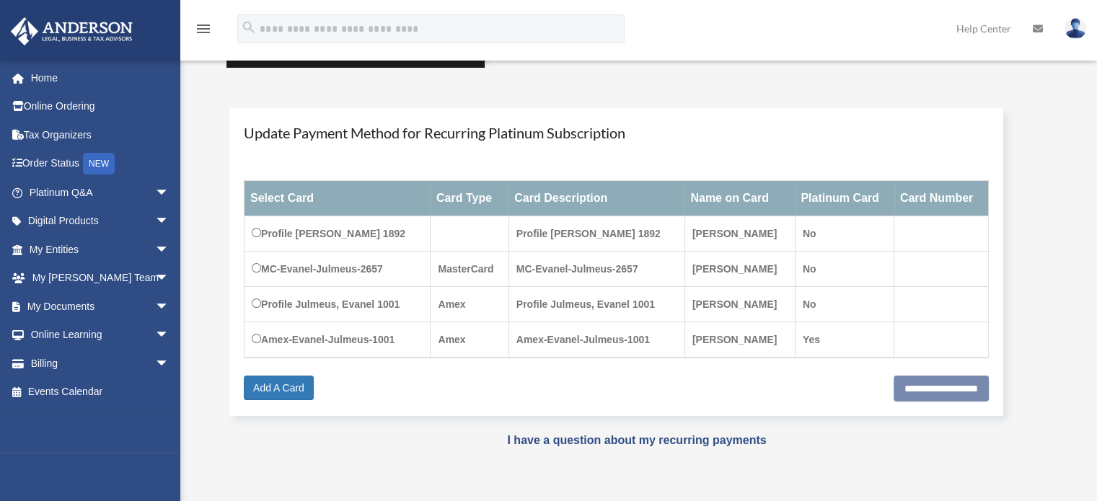
scroll to position [144, 0]
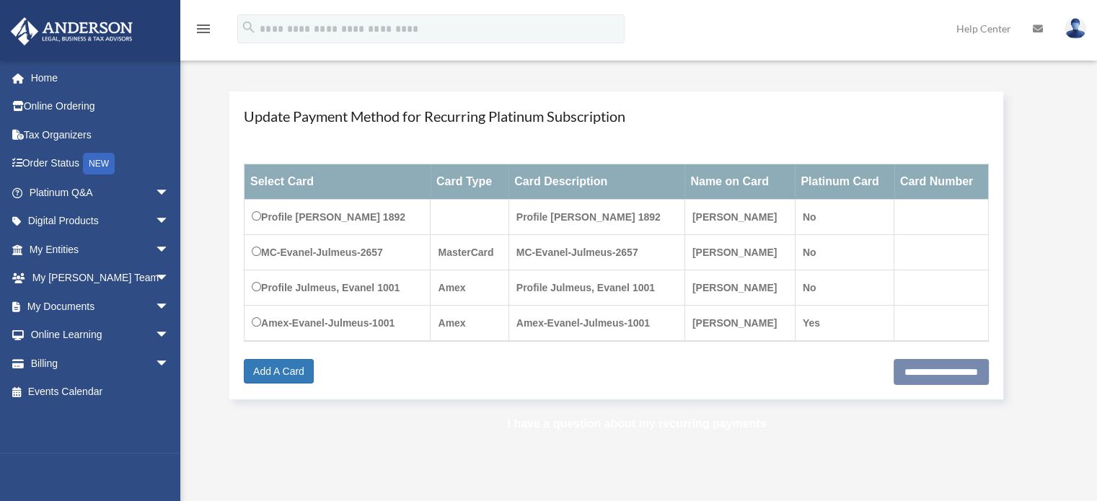
click at [680, 424] on link "I have a question about my recurring payments" at bounding box center [636, 424] width 259 height 12
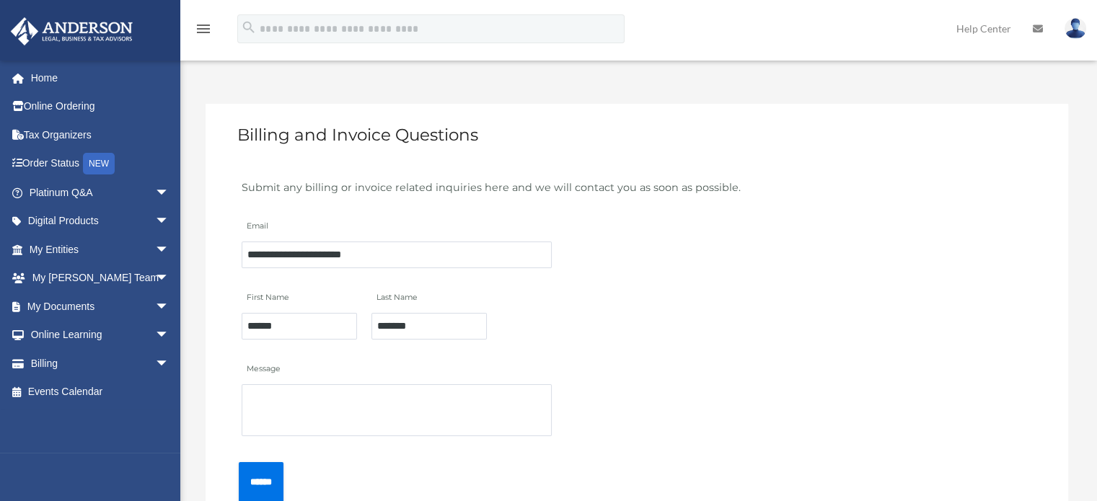
scroll to position [72, 0]
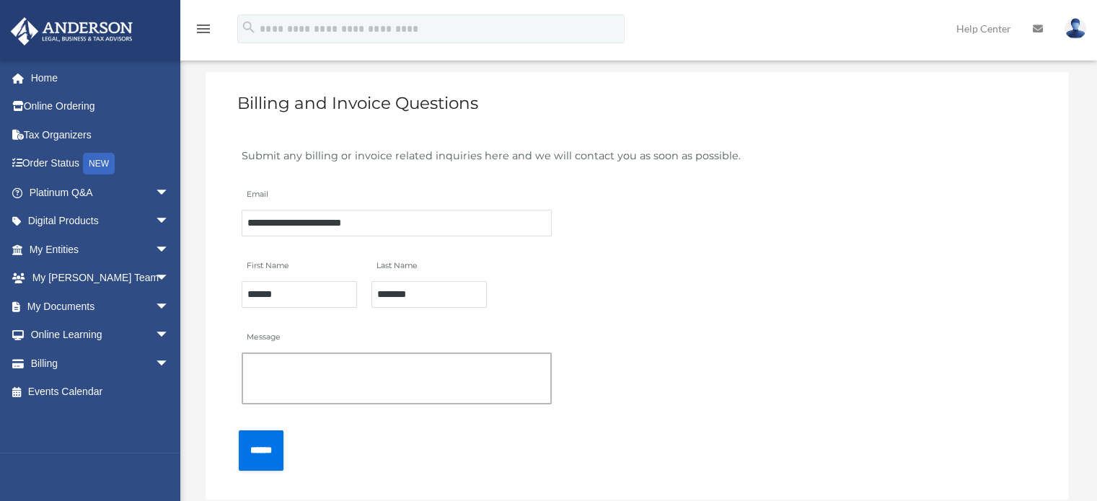
click at [273, 369] on textarea "Message" at bounding box center [397, 379] width 310 height 52
paste textarea "*******"
click at [246, 363] on textarea "*******" at bounding box center [397, 379] width 310 height 52
click at [394, 366] on textarea "**********" at bounding box center [397, 379] width 310 height 52
click at [402, 363] on textarea "**********" at bounding box center [397, 379] width 310 height 52
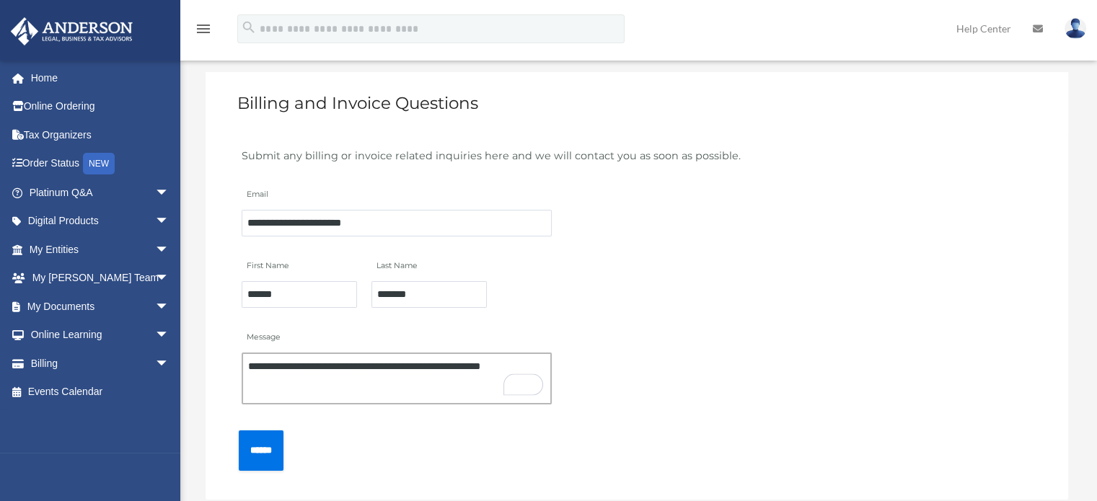
click at [477, 364] on textarea "**********" at bounding box center [397, 379] width 310 height 52
click at [507, 362] on textarea "**********" at bounding box center [397, 379] width 310 height 52
click at [537, 366] on textarea "**********" at bounding box center [397, 379] width 310 height 52
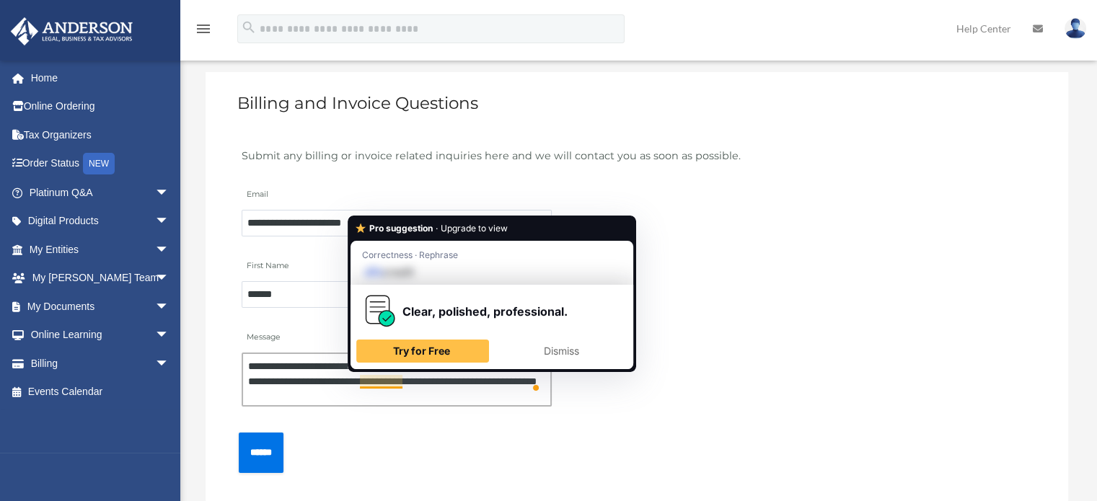
click at [371, 379] on textarea "**********" at bounding box center [397, 380] width 310 height 54
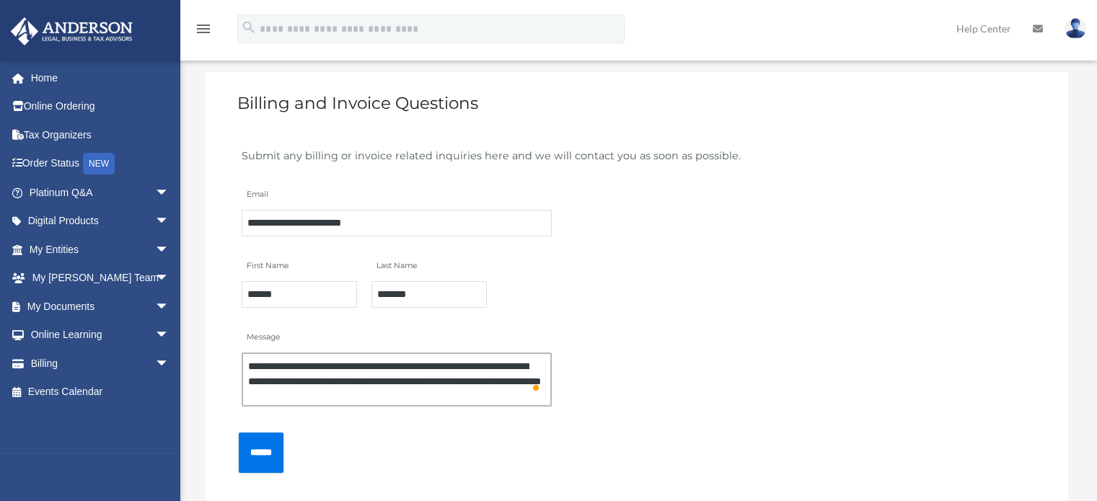
click at [374, 394] on textarea "**********" at bounding box center [397, 380] width 310 height 54
type textarea "**********"
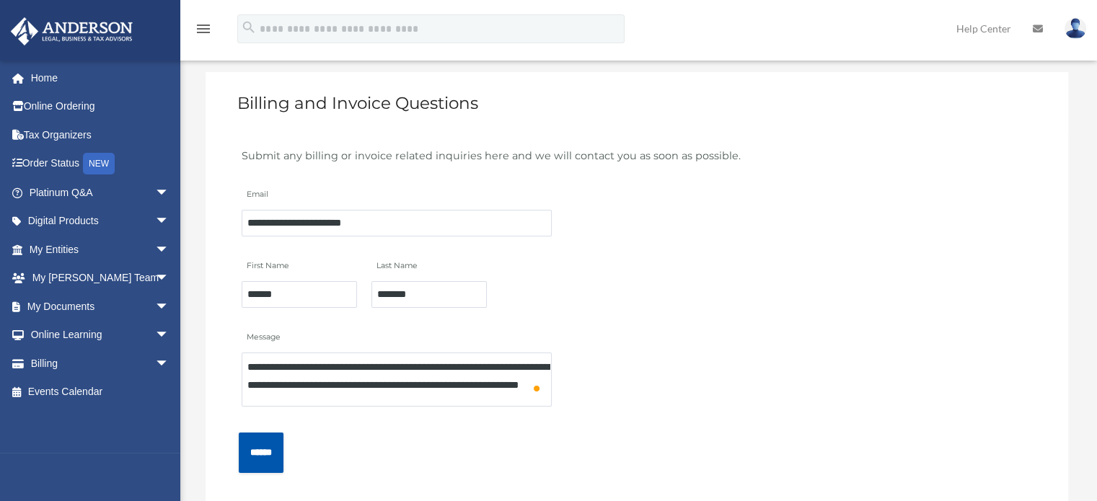
click at [274, 449] on input "******" at bounding box center [261, 453] width 45 height 40
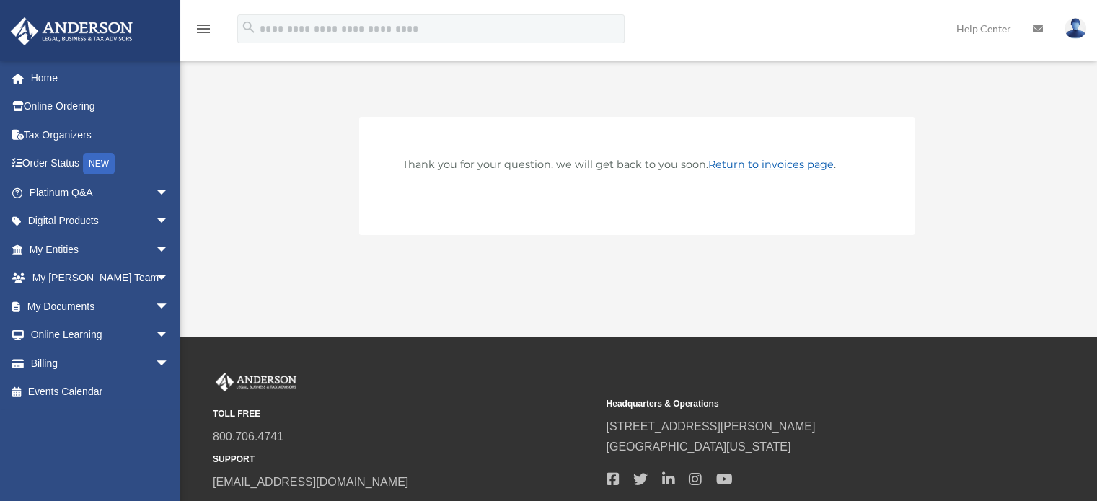
click at [745, 165] on link "Return to invoices page" at bounding box center [770, 164] width 125 height 13
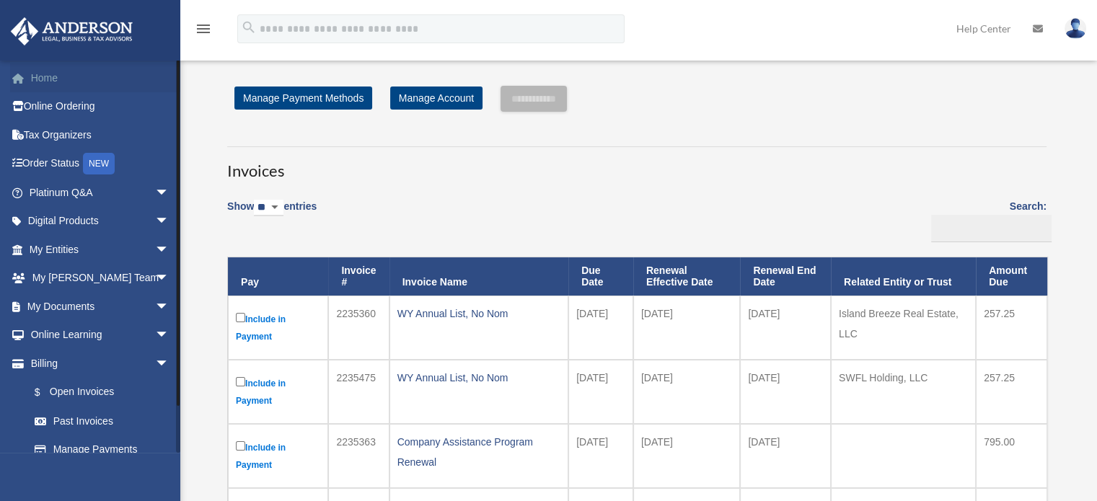
click at [50, 77] on link "Home" at bounding box center [100, 77] width 181 height 29
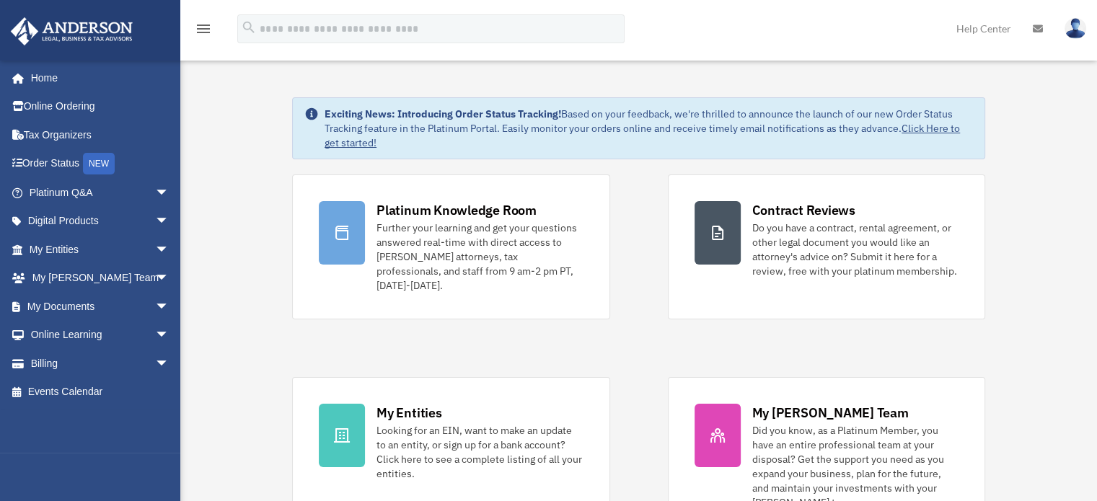
click at [1077, 28] on img at bounding box center [1075, 28] width 22 height 21
click at [1076, 26] on img at bounding box center [1075, 28] width 22 height 21
click at [1074, 25] on img at bounding box center [1075, 28] width 22 height 21
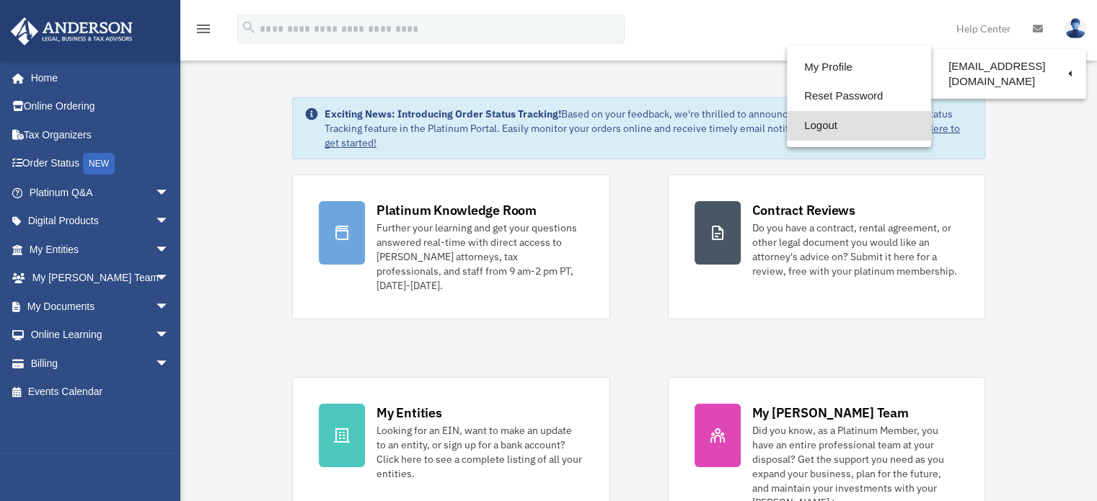
click at [816, 123] on link "Logout" at bounding box center [859, 126] width 144 height 30
